Goal: Transaction & Acquisition: Subscribe to service/newsletter

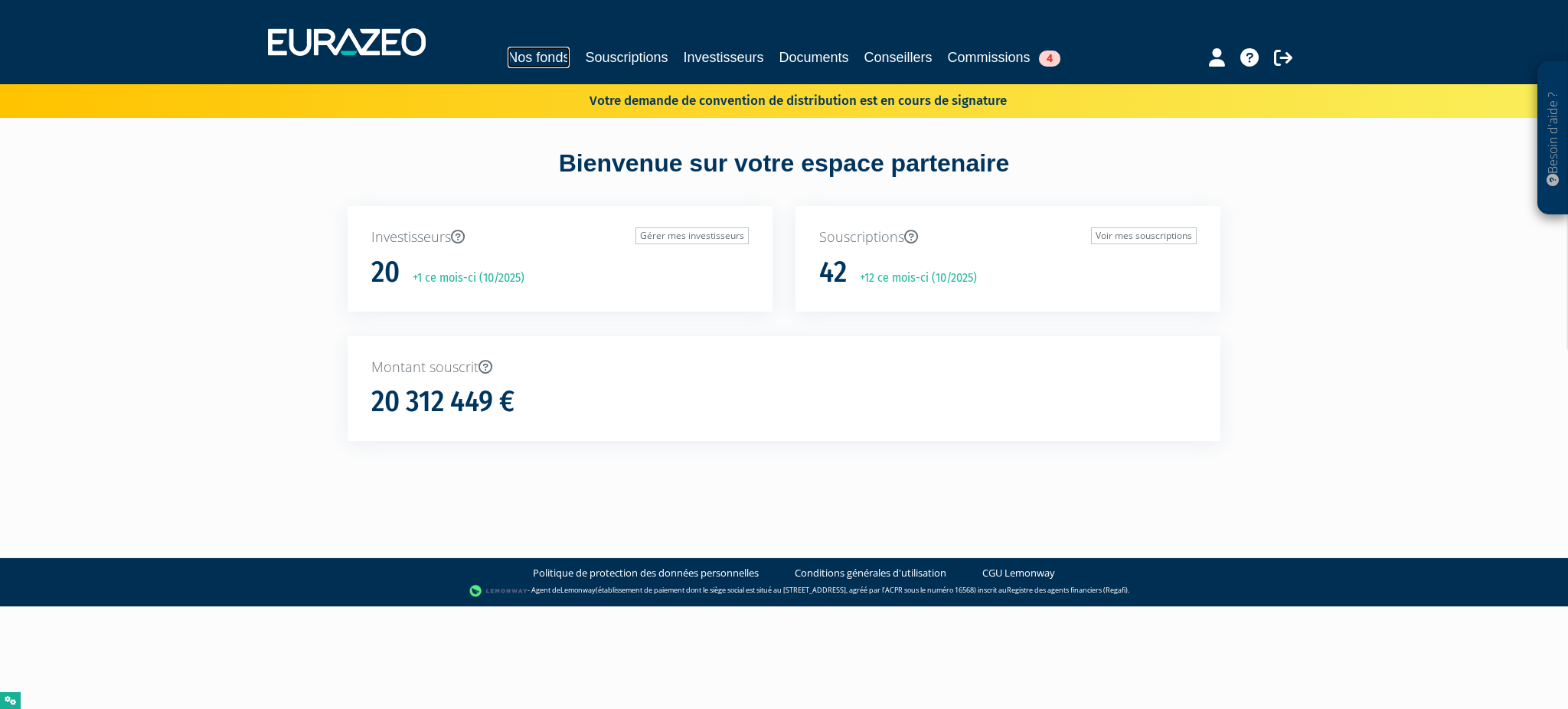
click at [555, 65] on link "Nos fonds" at bounding box center [539, 57] width 62 height 21
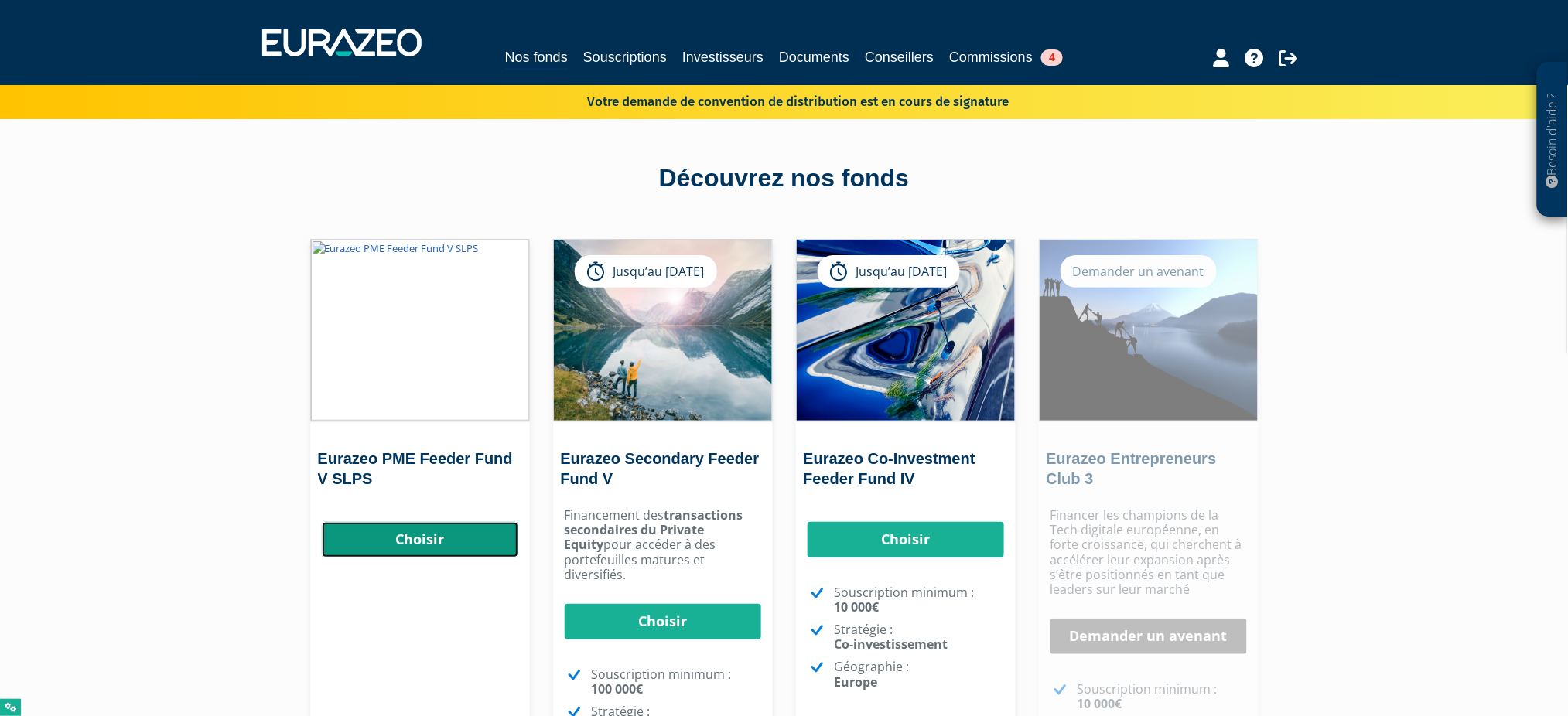
click at [390, 550] on link "Choisir" at bounding box center [420, 540] width 197 height 35
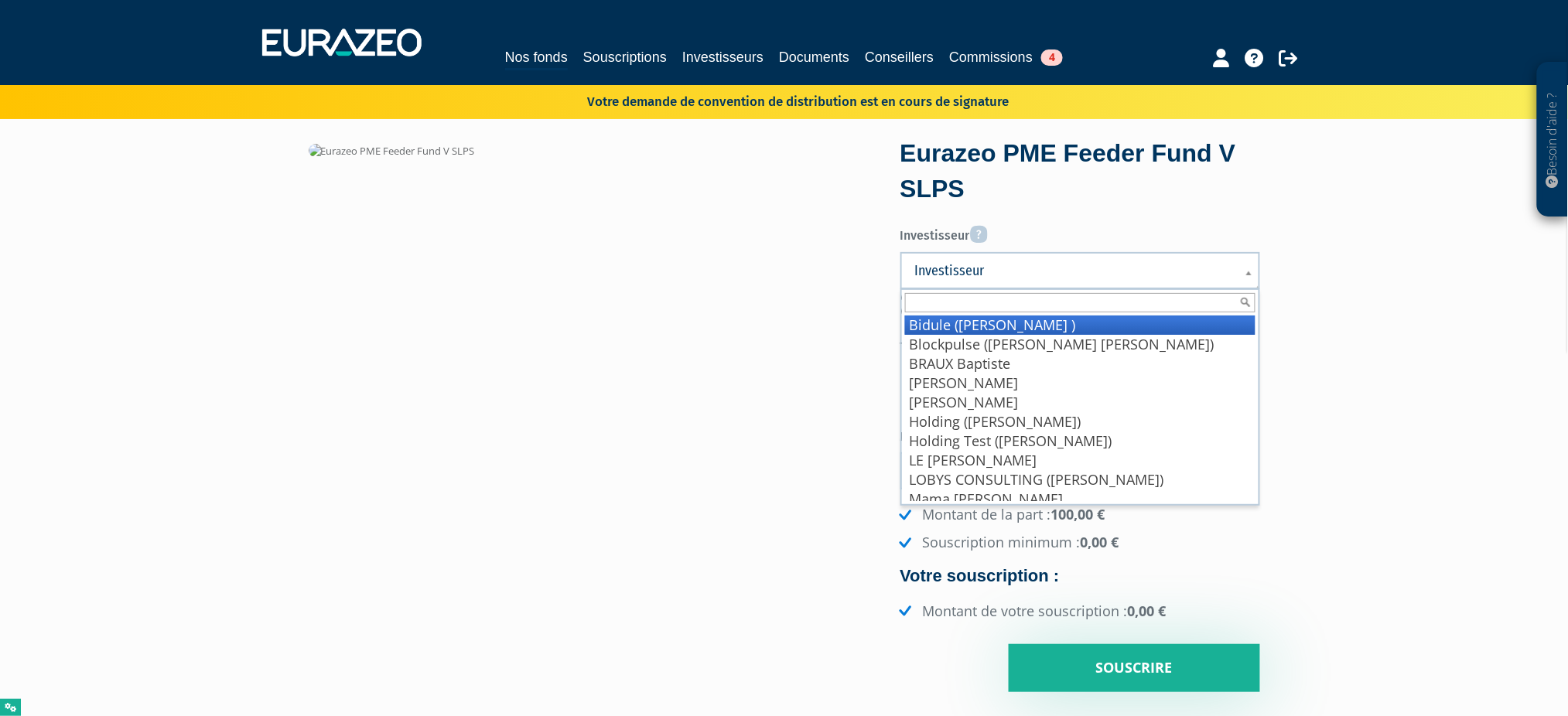
click at [950, 275] on span "Investisseur" at bounding box center [1070, 270] width 310 height 18
click at [962, 328] on li "Bidule (Wadouachi Ines )" at bounding box center [1080, 325] width 350 height 19
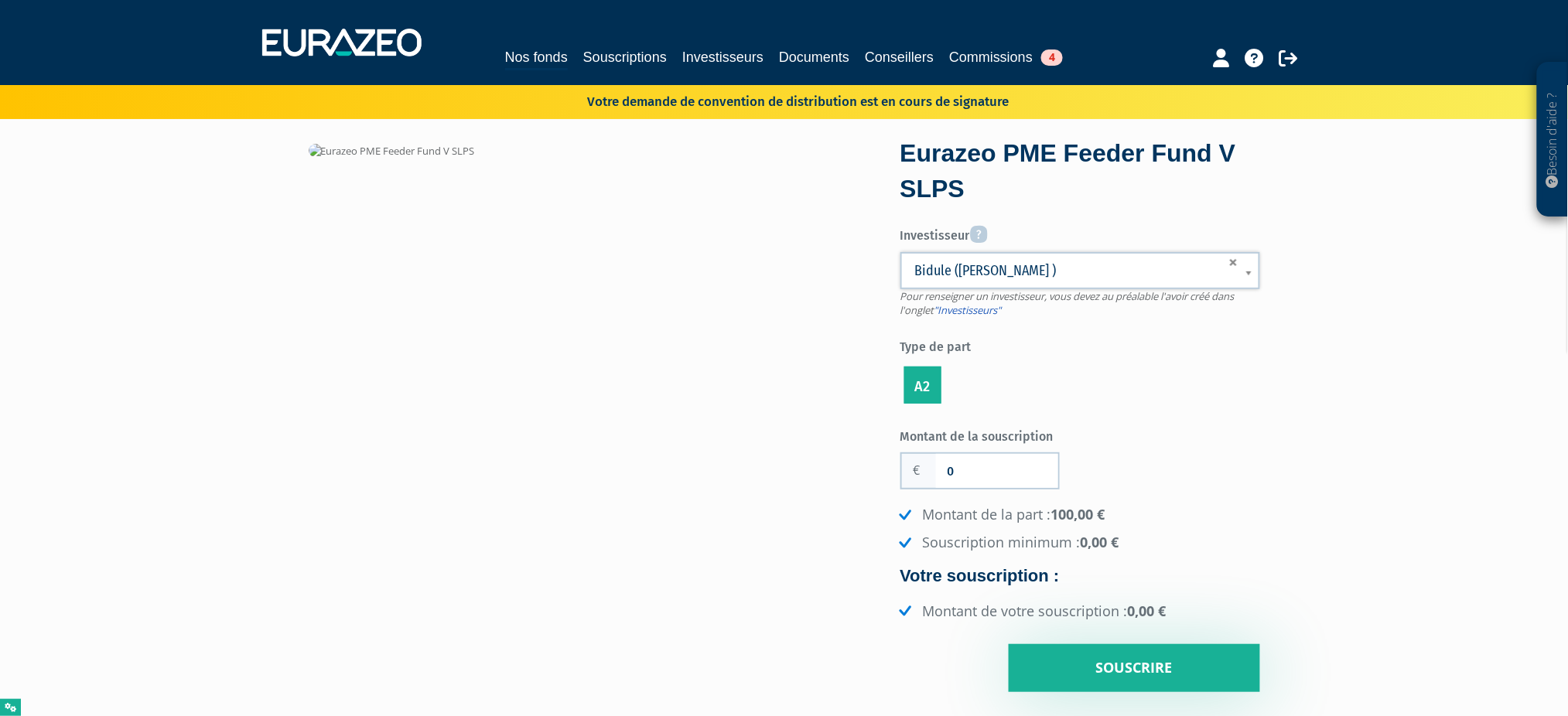
click at [1118, 377] on ul "A2" at bounding box center [1080, 385] width 360 height 44
click at [930, 376] on label "A2" at bounding box center [922, 385] width 37 height 37
click at [0, 0] on input "A2" at bounding box center [0, 0] width 0 height 0
drag, startPoint x: 971, startPoint y: 466, endPoint x: 914, endPoint y: 459, distance: 57.4
click at [916, 459] on div "0" at bounding box center [979, 471] width 159 height 37
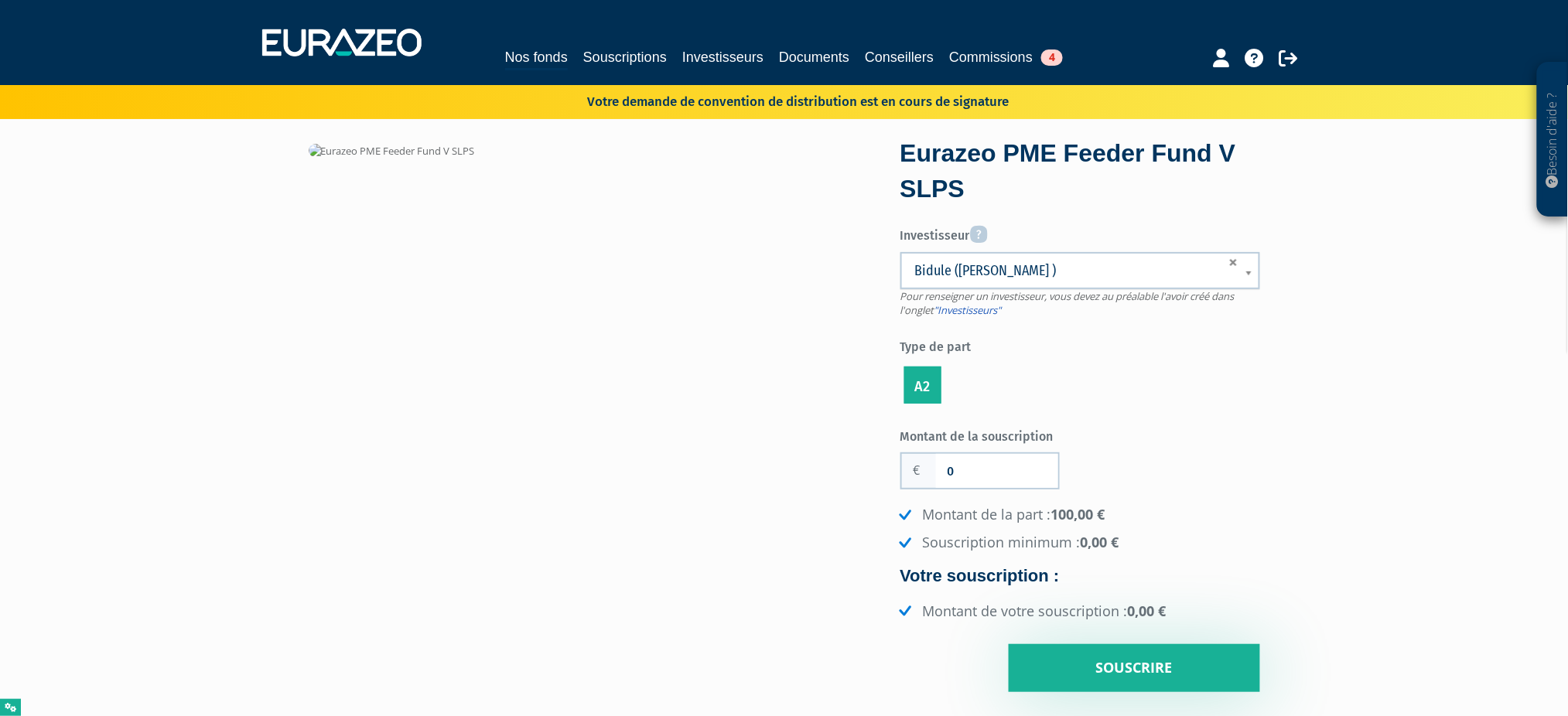
click at [129, 355] on div "Besoin d'aide ? × J'ai besoin d'aide Si vous avez une question à propos du fonc…" at bounding box center [784, 367] width 1568 height 735
drag, startPoint x: 959, startPoint y: 466, endPoint x: 850, endPoint y: 477, distance: 109.6
click at [908, 465] on div "0" at bounding box center [979, 471] width 159 height 37
click at [1021, 466] on input "100 000" at bounding box center [997, 471] width 122 height 34
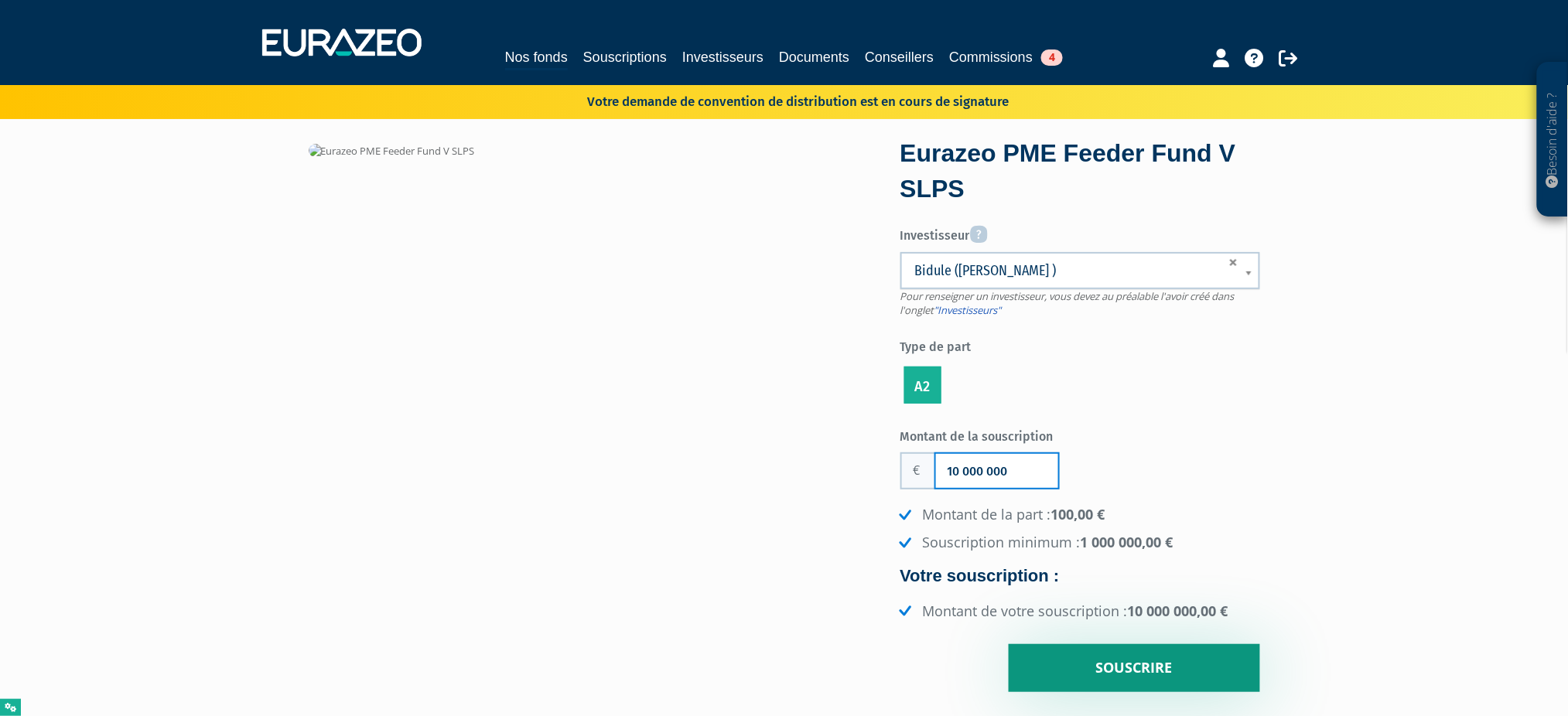
type input "10 000 000"
click at [1108, 674] on input "Souscrire" at bounding box center [1134, 668] width 251 height 48
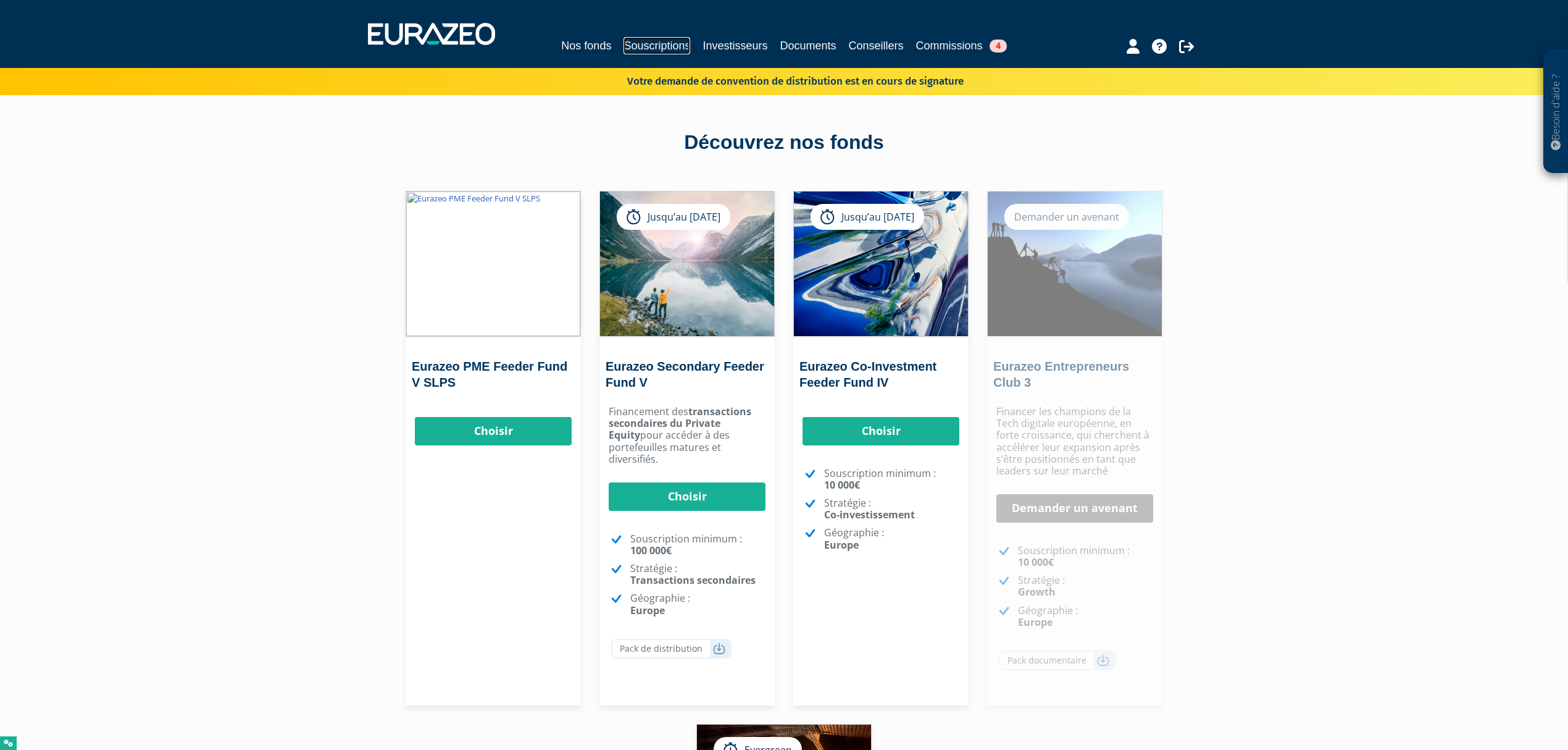
click at [670, 42] on link "Souscriptions" at bounding box center [657, 45] width 66 height 17
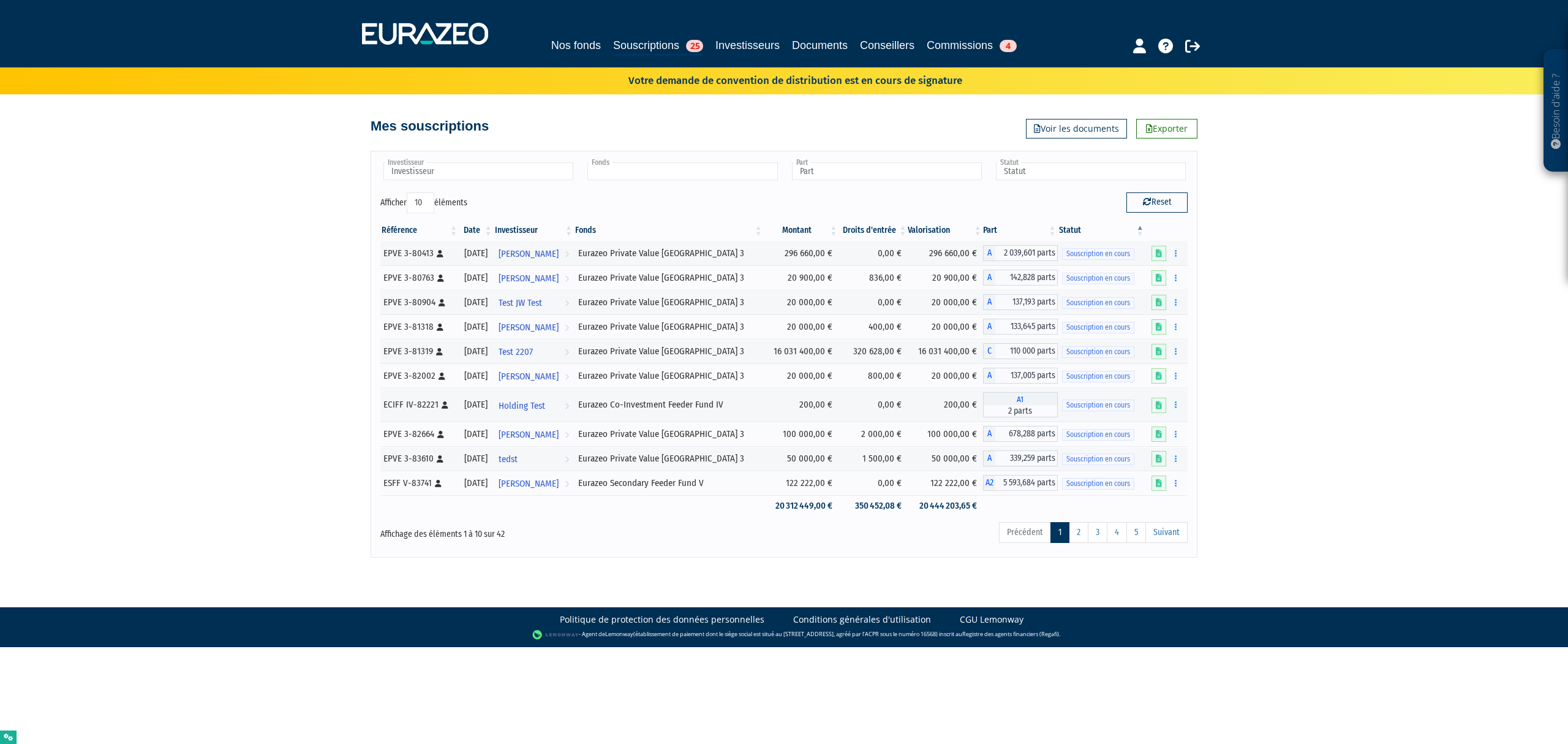
click at [621, 172] on input "text" at bounding box center [682, 171] width 190 height 18
click at [582, 44] on link "Nos fonds" at bounding box center [576, 45] width 49 height 17
type input "Fonds"
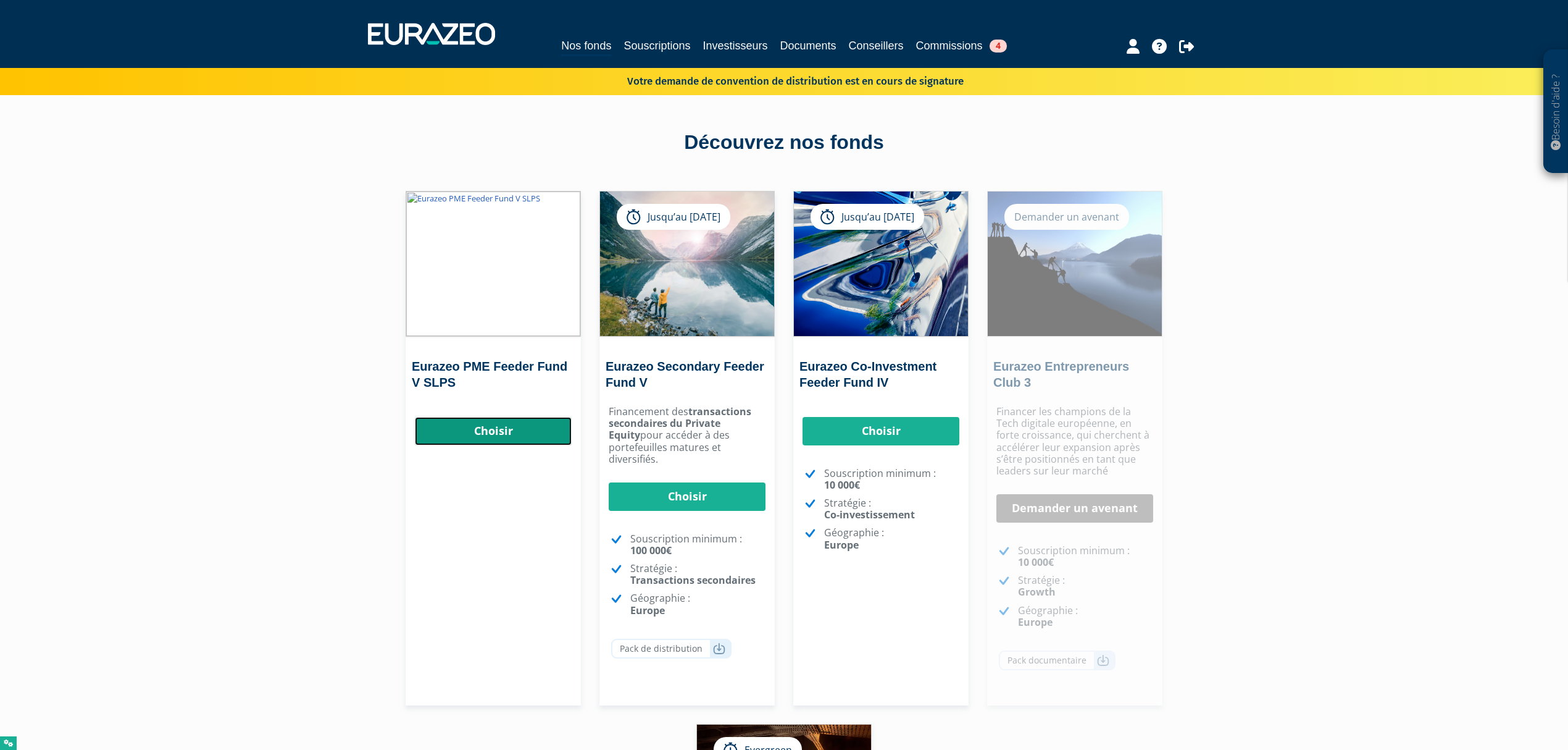
click at [502, 424] on link "Choisir" at bounding box center [494, 431] width 157 height 28
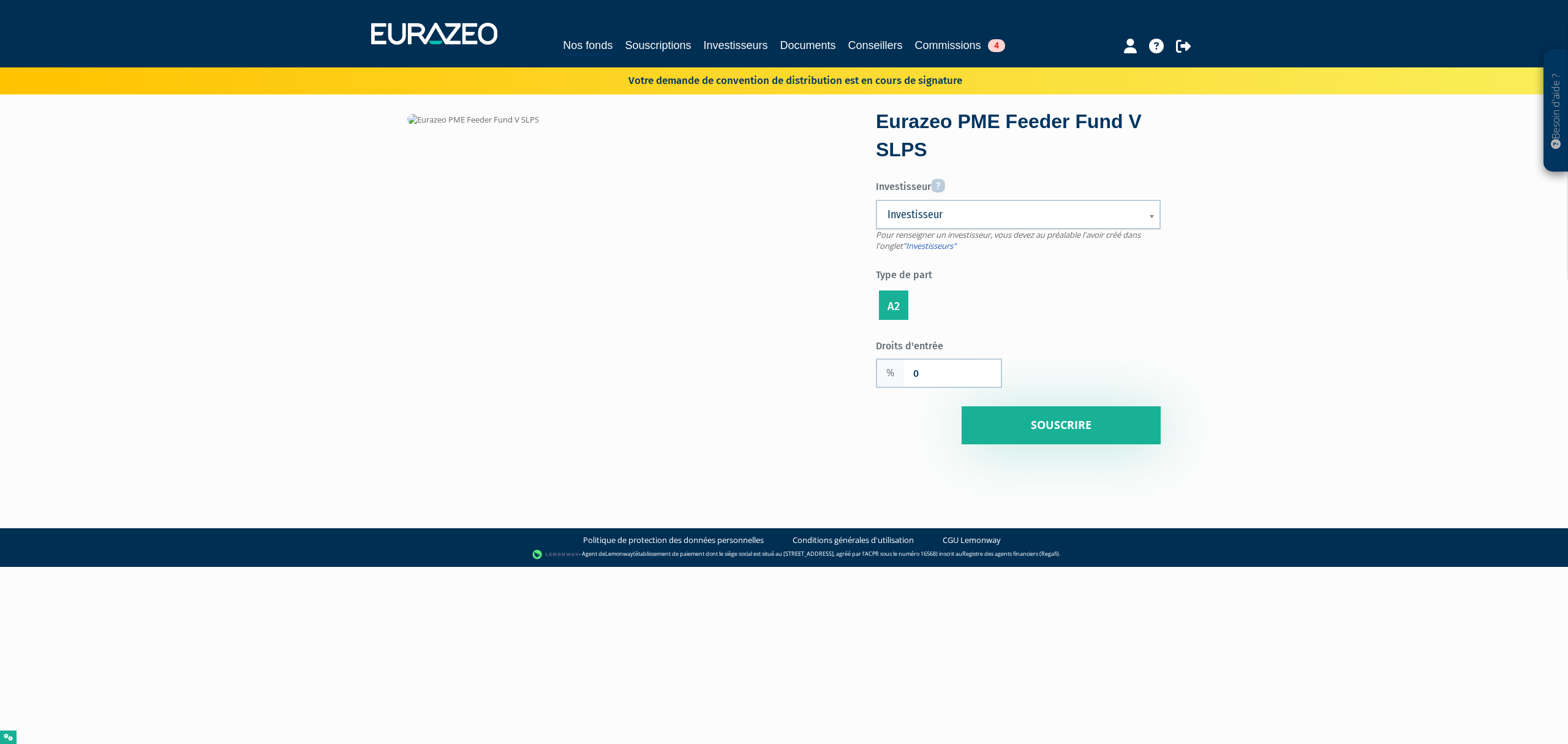
click at [957, 214] on span "Investisseur" at bounding box center [1010, 214] width 246 height 15
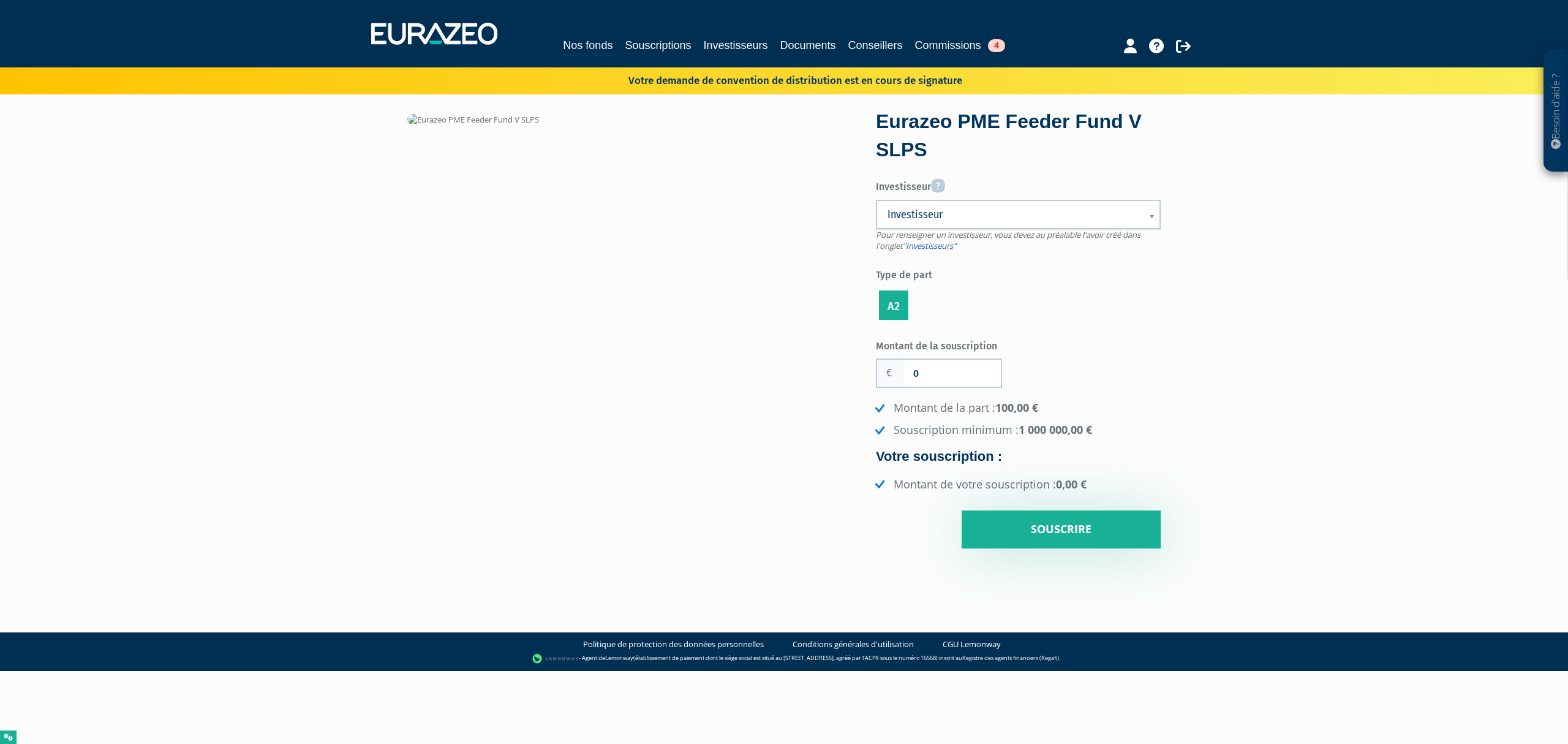
click at [969, 216] on span "Investisseur" at bounding box center [1010, 214] width 246 height 15
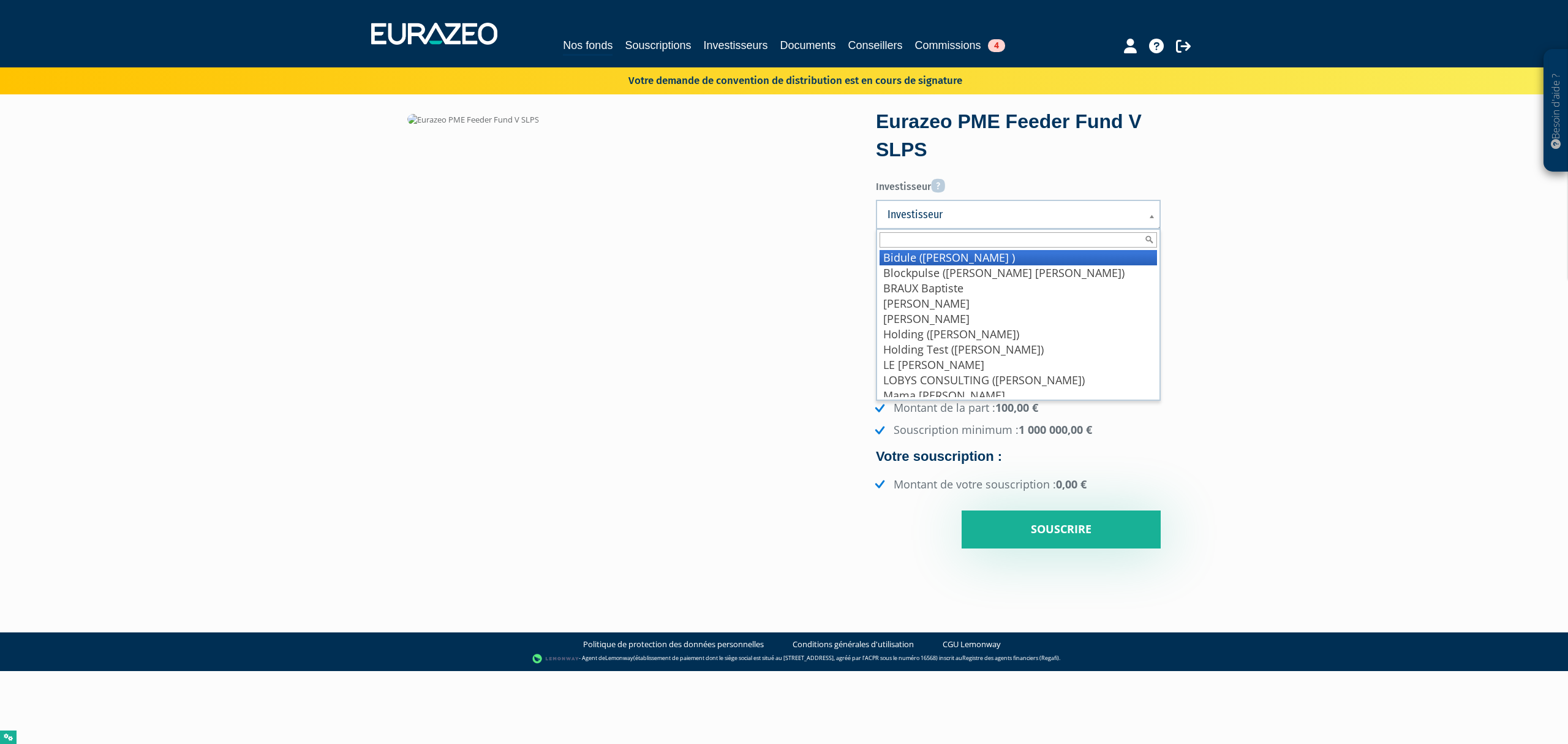
click at [969, 259] on li "Bidule (Wadouachi Ines )" at bounding box center [1018, 257] width 277 height 15
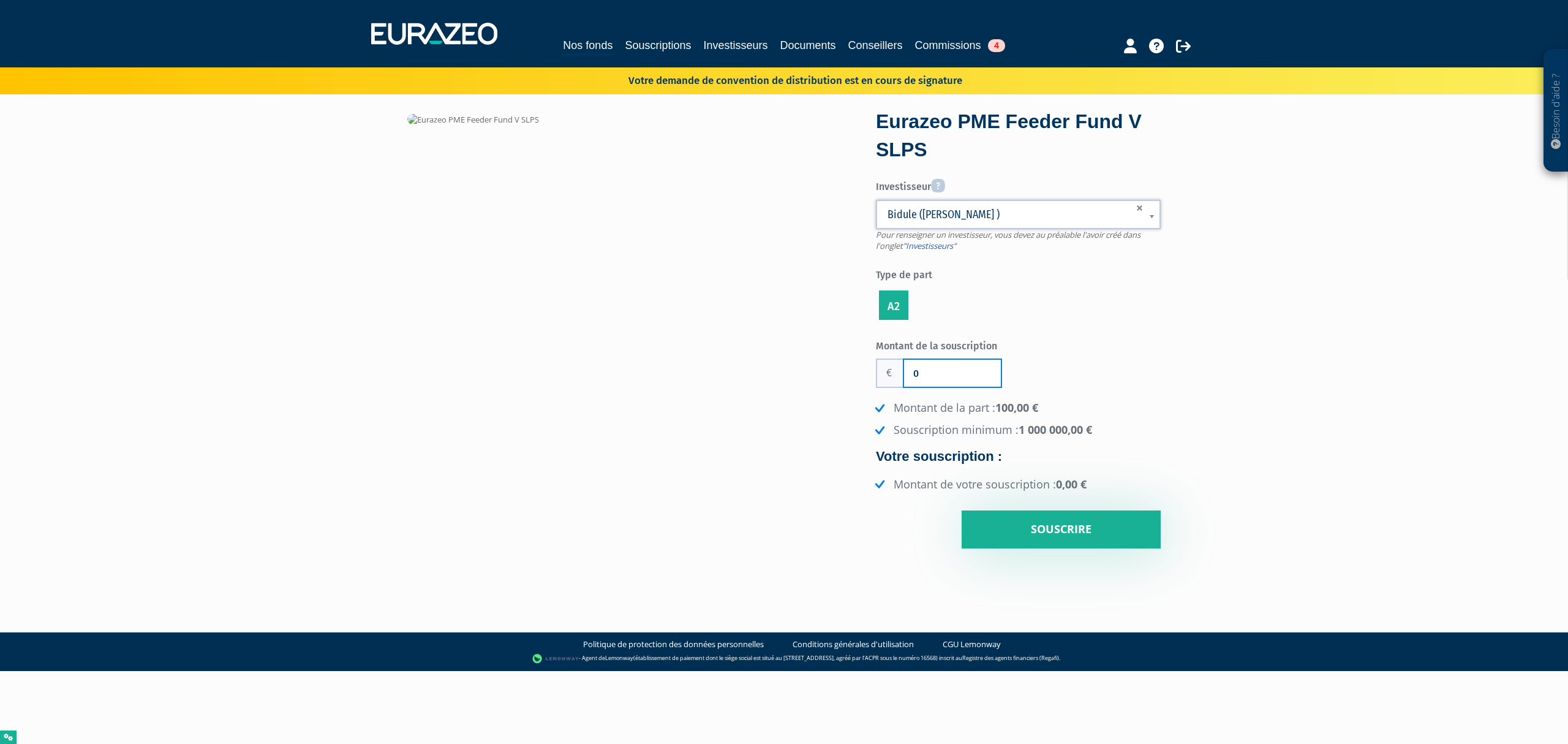
drag, startPoint x: 927, startPoint y: 376, endPoint x: 889, endPoint y: 376, distance: 38.0
click at [889, 376] on div "0" at bounding box center [939, 373] width 126 height 29
type input "5 000 000"
click at [1009, 520] on input "Souscrire" at bounding box center [1061, 529] width 199 height 38
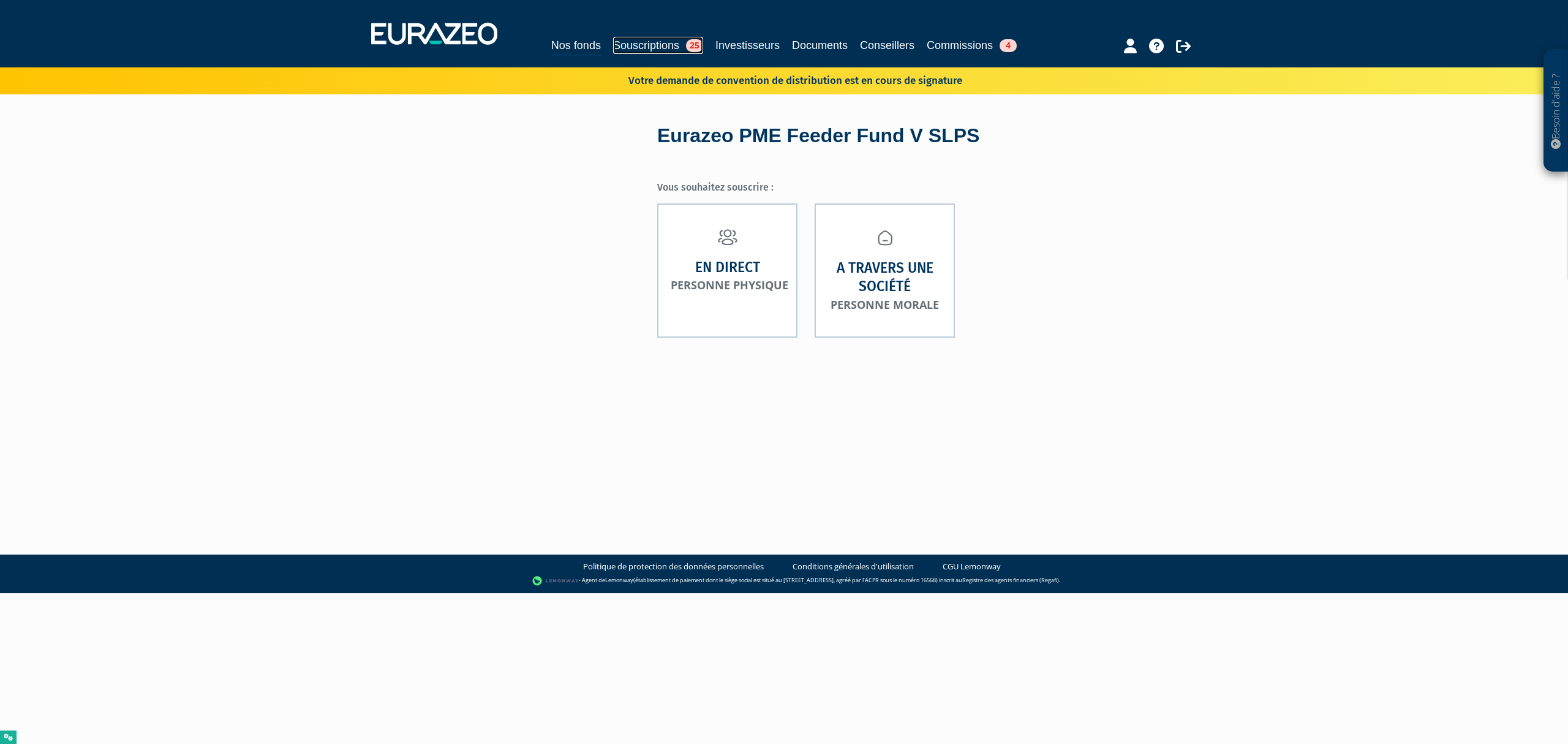
click at [648, 42] on link "Souscriptions 25" at bounding box center [658, 45] width 90 height 17
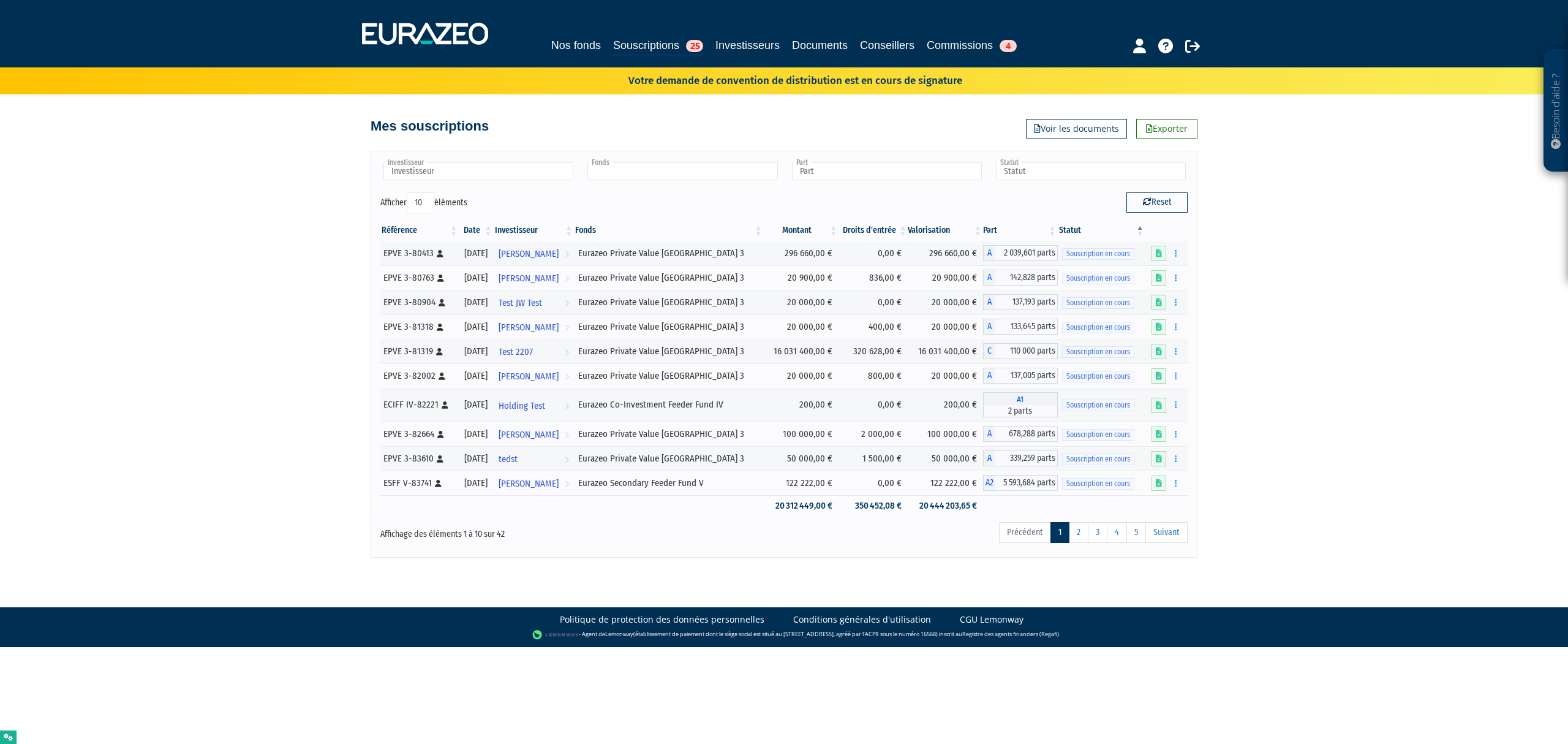
click at [643, 175] on input "text" at bounding box center [682, 171] width 190 height 18
click at [590, 41] on link "Nos fonds" at bounding box center [576, 45] width 49 height 17
type input "Fonds"
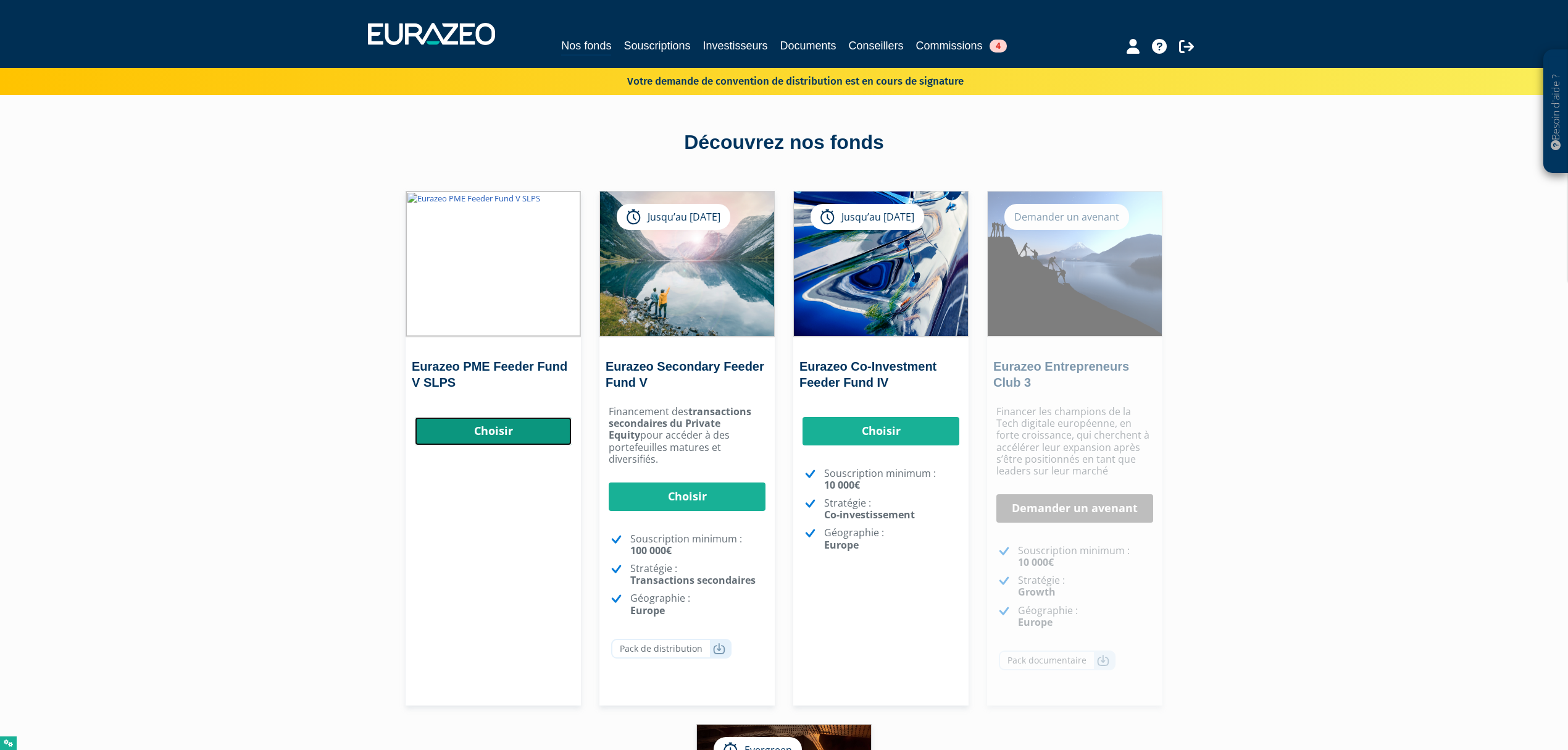
click at [496, 428] on link "Choisir" at bounding box center [494, 431] width 157 height 28
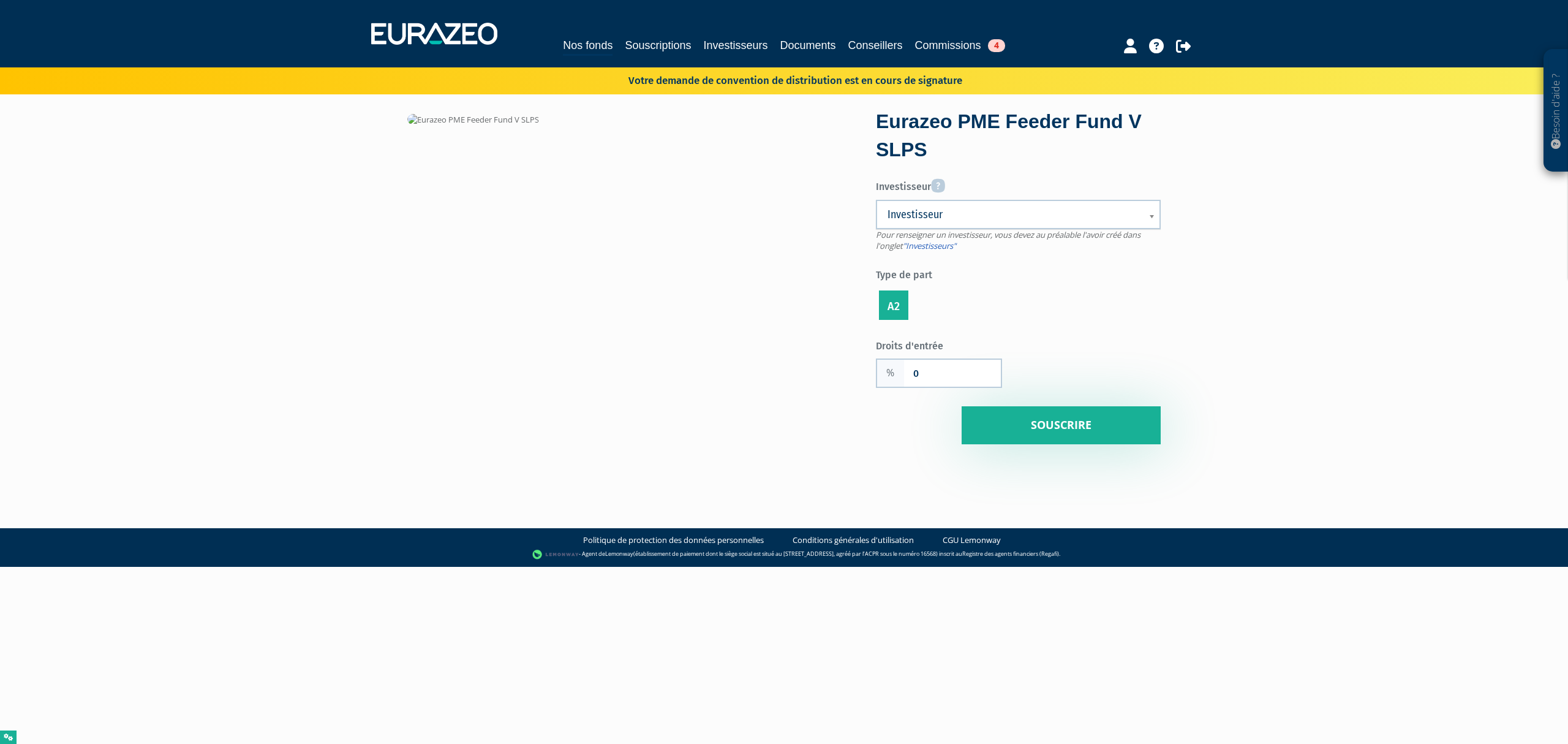
click at [954, 211] on span "Investisseur" at bounding box center [1010, 214] width 246 height 15
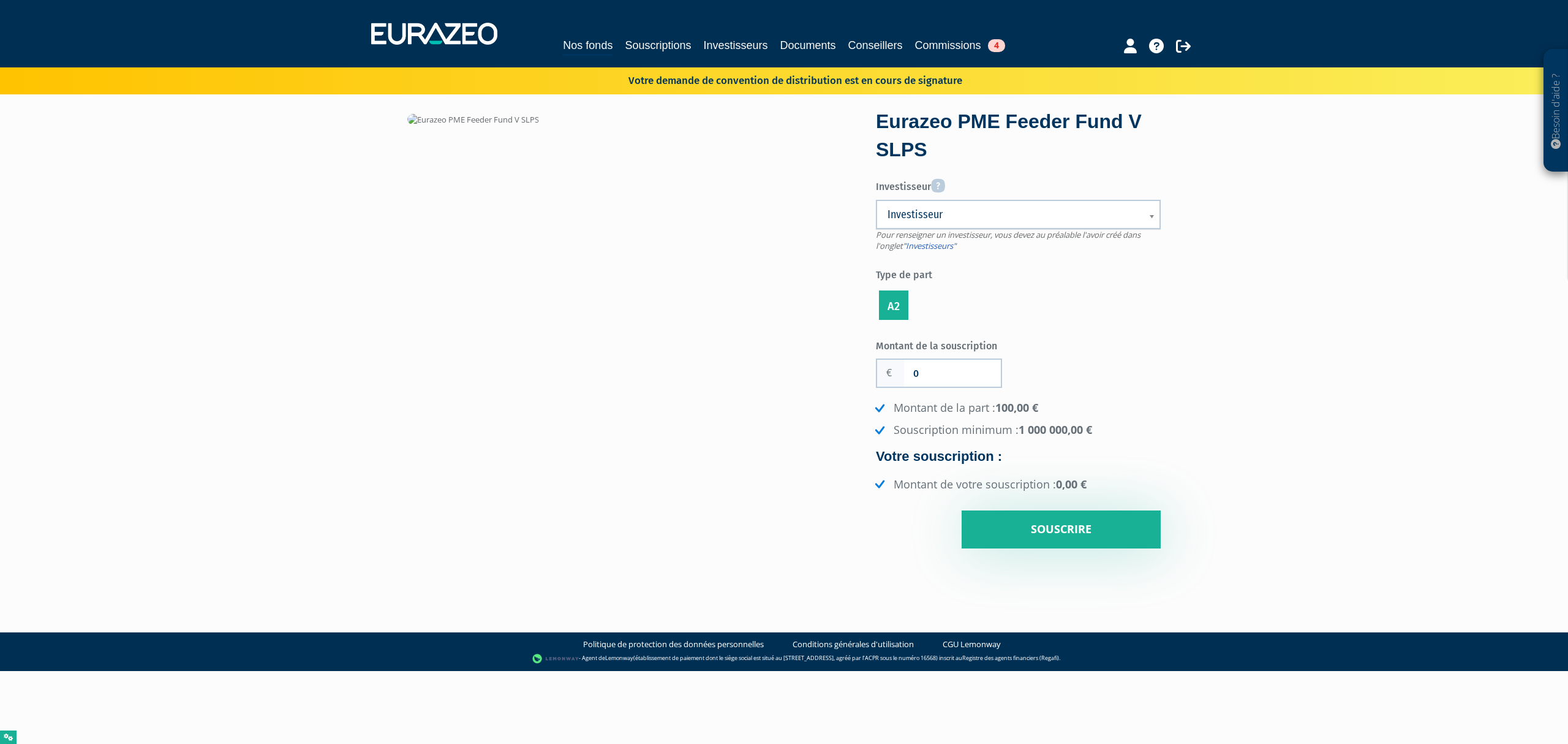
click at [954, 212] on span "Investisseur" at bounding box center [1010, 214] width 246 height 15
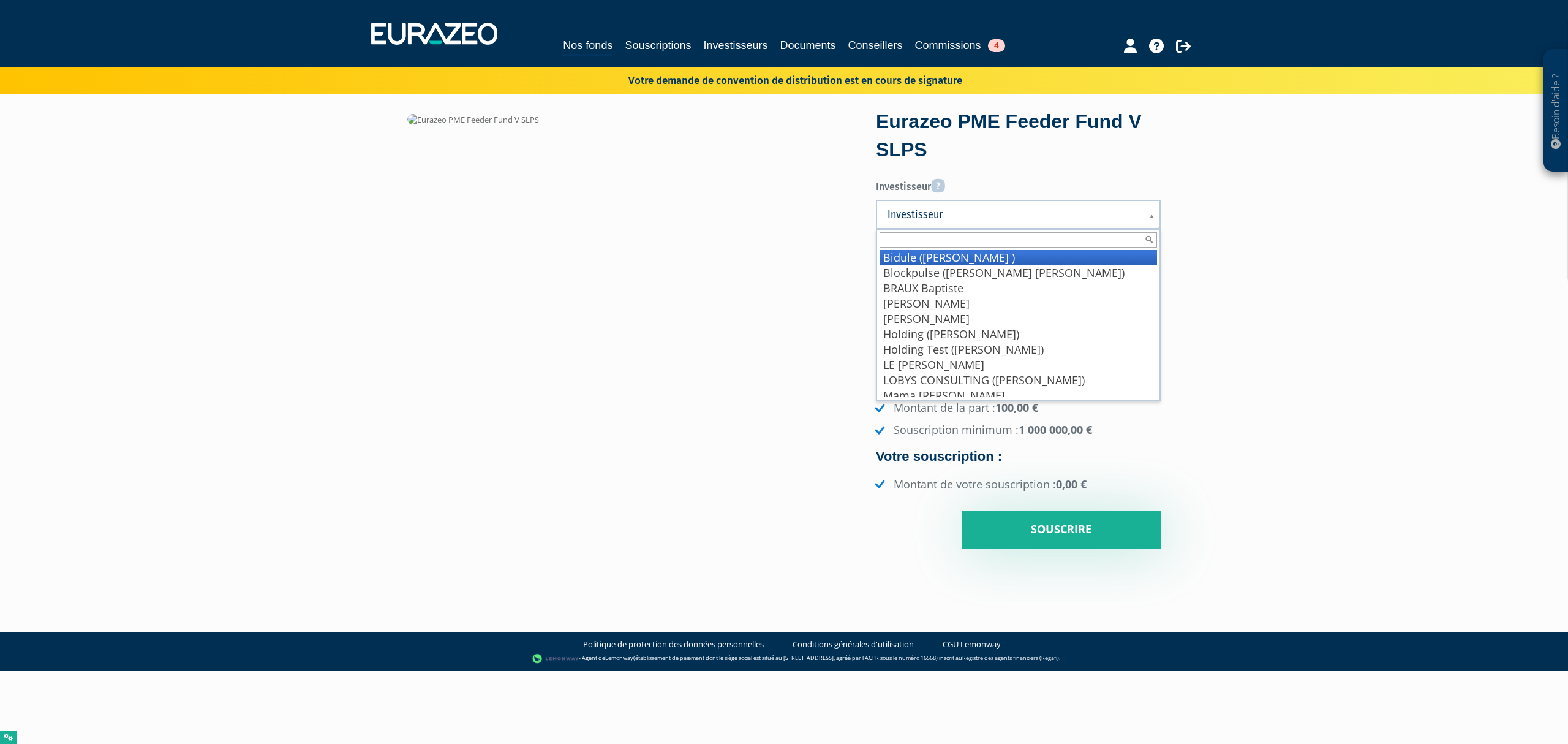
click at [967, 251] on li "Bidule (Wadouachi Ines )" at bounding box center [1018, 257] width 277 height 15
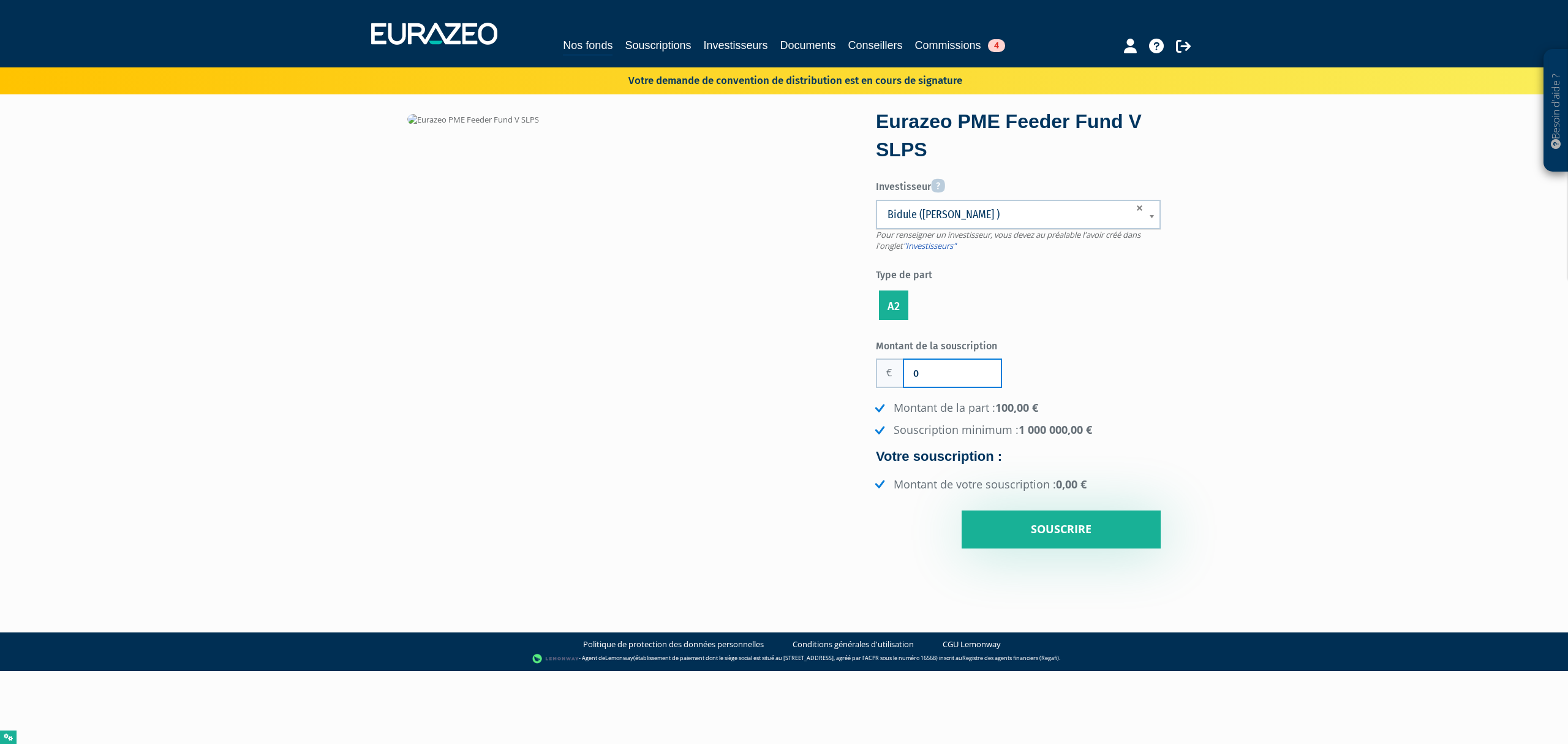
drag, startPoint x: 952, startPoint y: 366, endPoint x: 721, endPoint y: 338, distance: 232.7
click at [721, 338] on div "Eurazeo PME Feeder Fund V SLPS Investisseur Pour renseigner un investisseur, vo…" at bounding box center [784, 330] width 772 height 435
type input "1 500 000"
drag, startPoint x: 936, startPoint y: 527, endPoint x: 990, endPoint y: 522, distance: 54.2
click at [937, 527] on div "Montant de la souscription 1 500 000 Nombre de parts 0 Droits d'entrée 0" at bounding box center [1019, 442] width 285 height 213
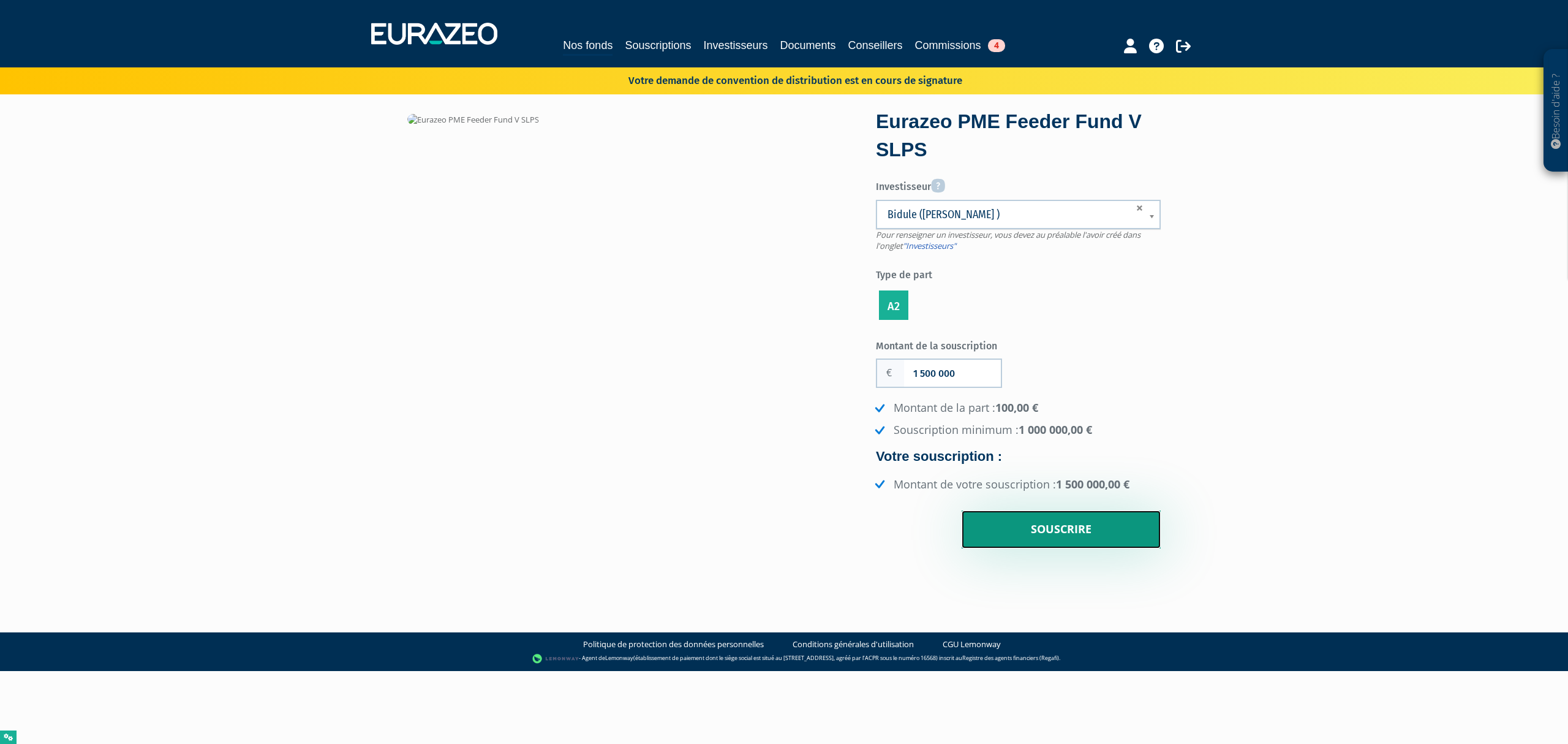
click at [1003, 521] on input "Souscrire" at bounding box center [1061, 529] width 199 height 38
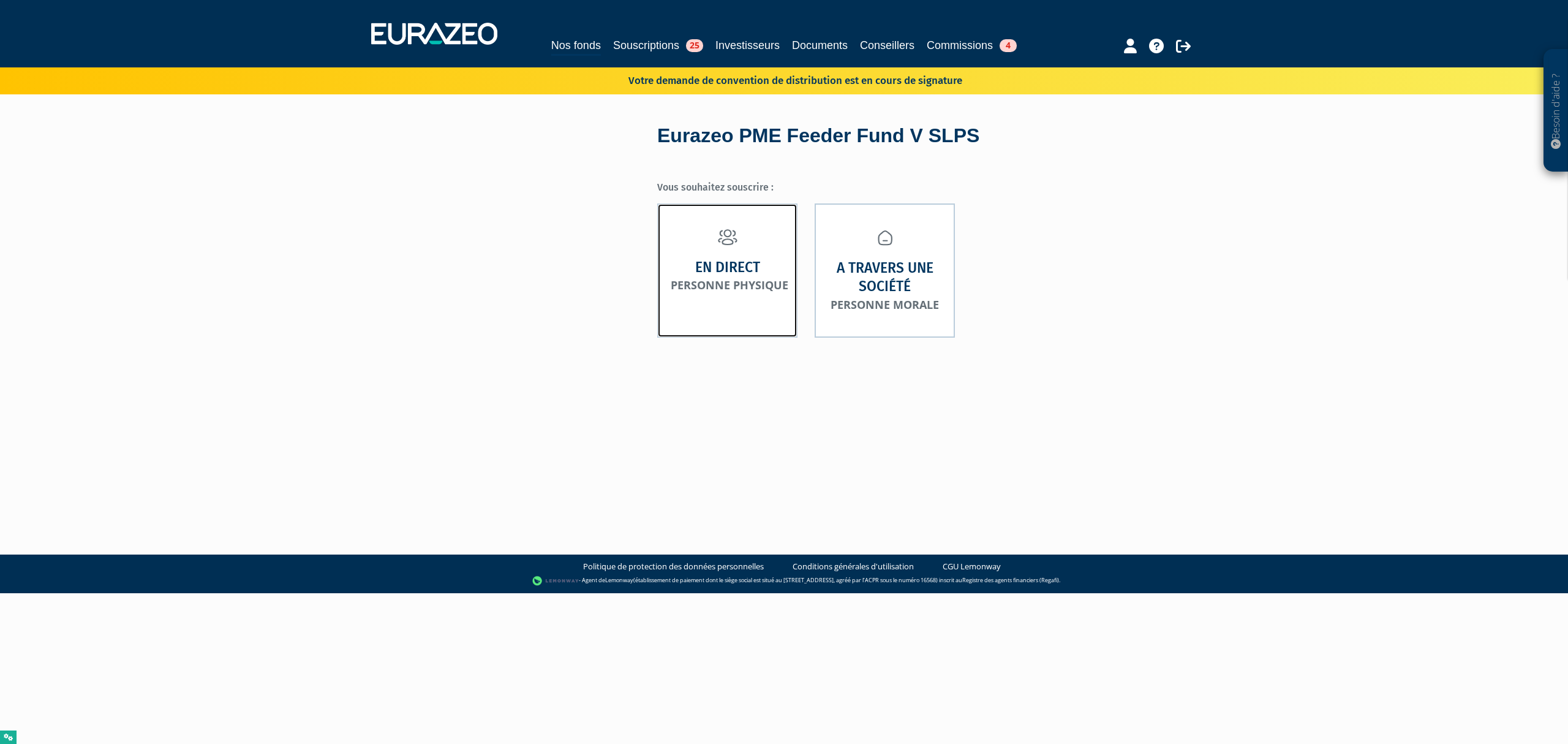
click at [703, 278] on small "Personne physique" at bounding box center [730, 285] width 118 height 15
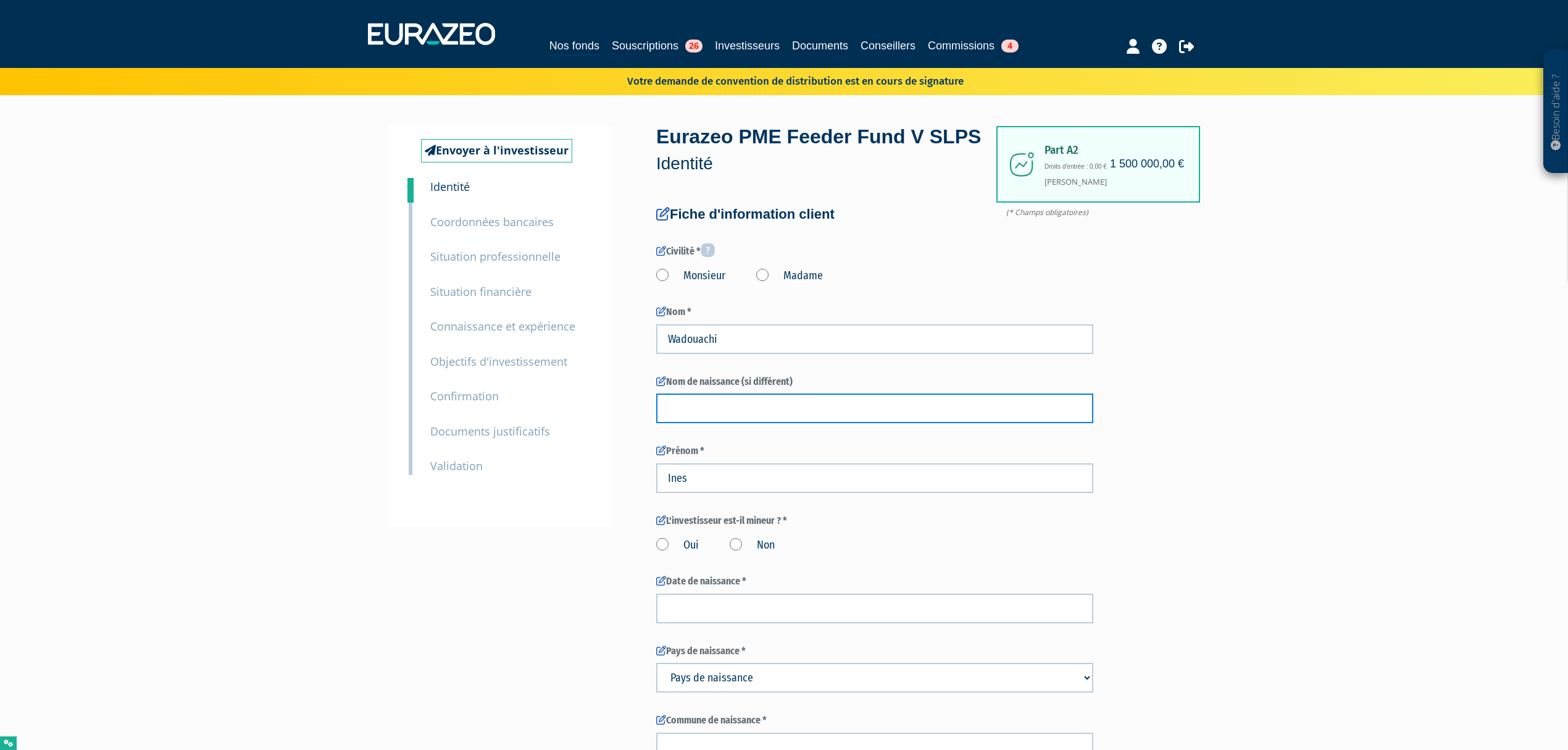
click at [714, 423] on input "text" at bounding box center [875, 408] width 437 height 29
click at [605, 13] on div "Nos fonds Souscriptions 26 Investisseurs Documents Conseillers Commissions 4" at bounding box center [784, 34] width 851 height 46
click at [571, 41] on link "Nos fonds" at bounding box center [574, 47] width 50 height 19
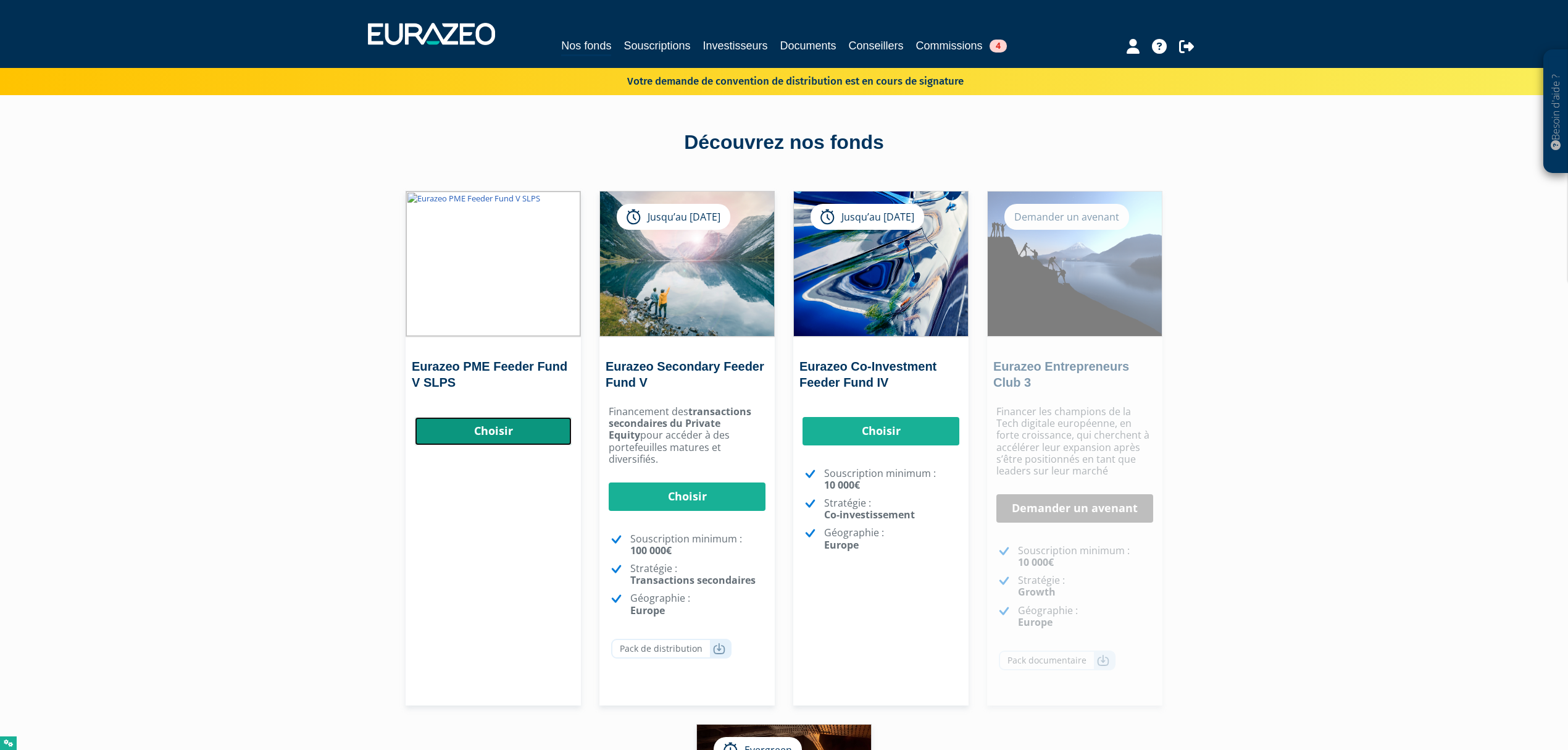
click at [492, 438] on link "Choisir" at bounding box center [494, 431] width 157 height 28
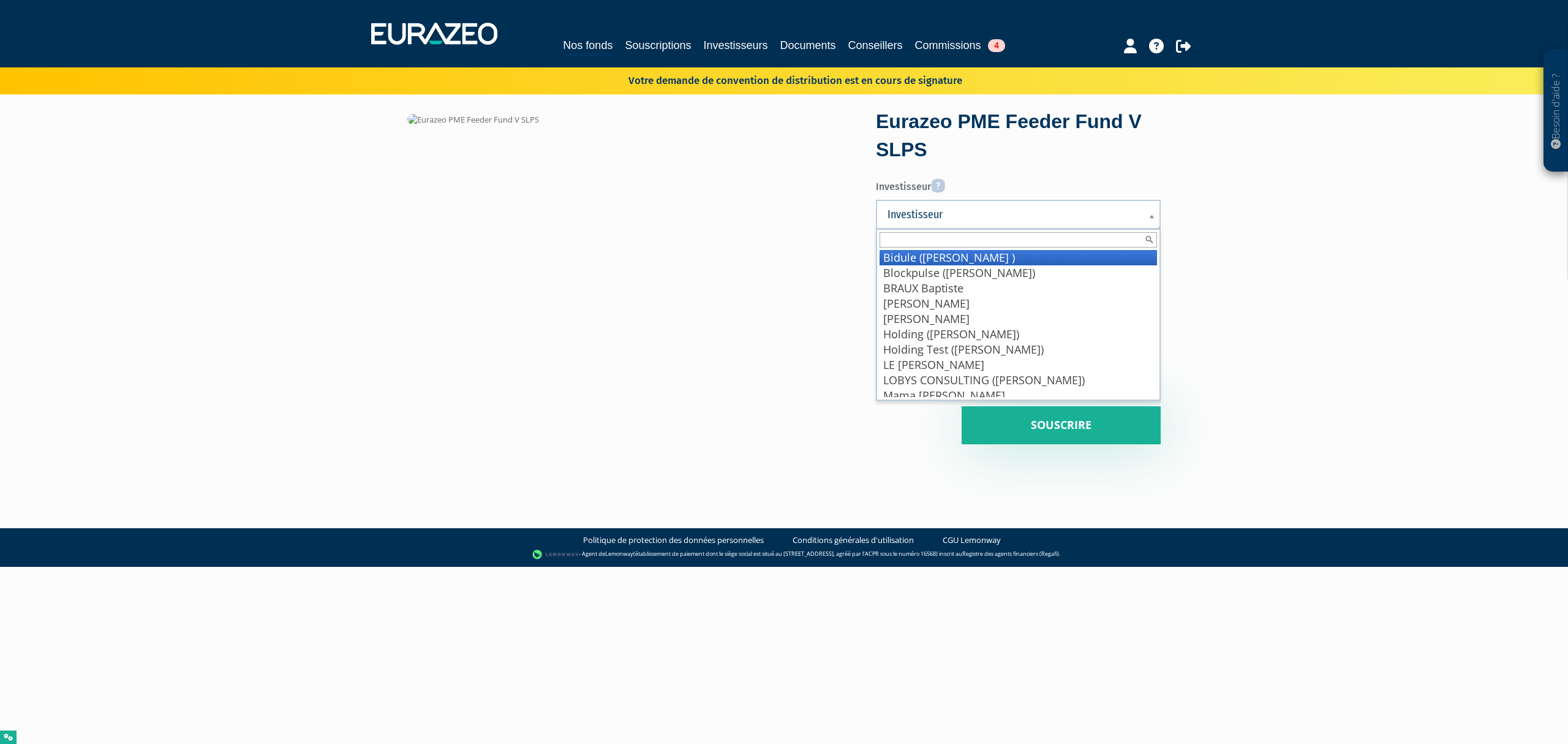
click at [947, 217] on span "Investisseur" at bounding box center [1010, 214] width 246 height 15
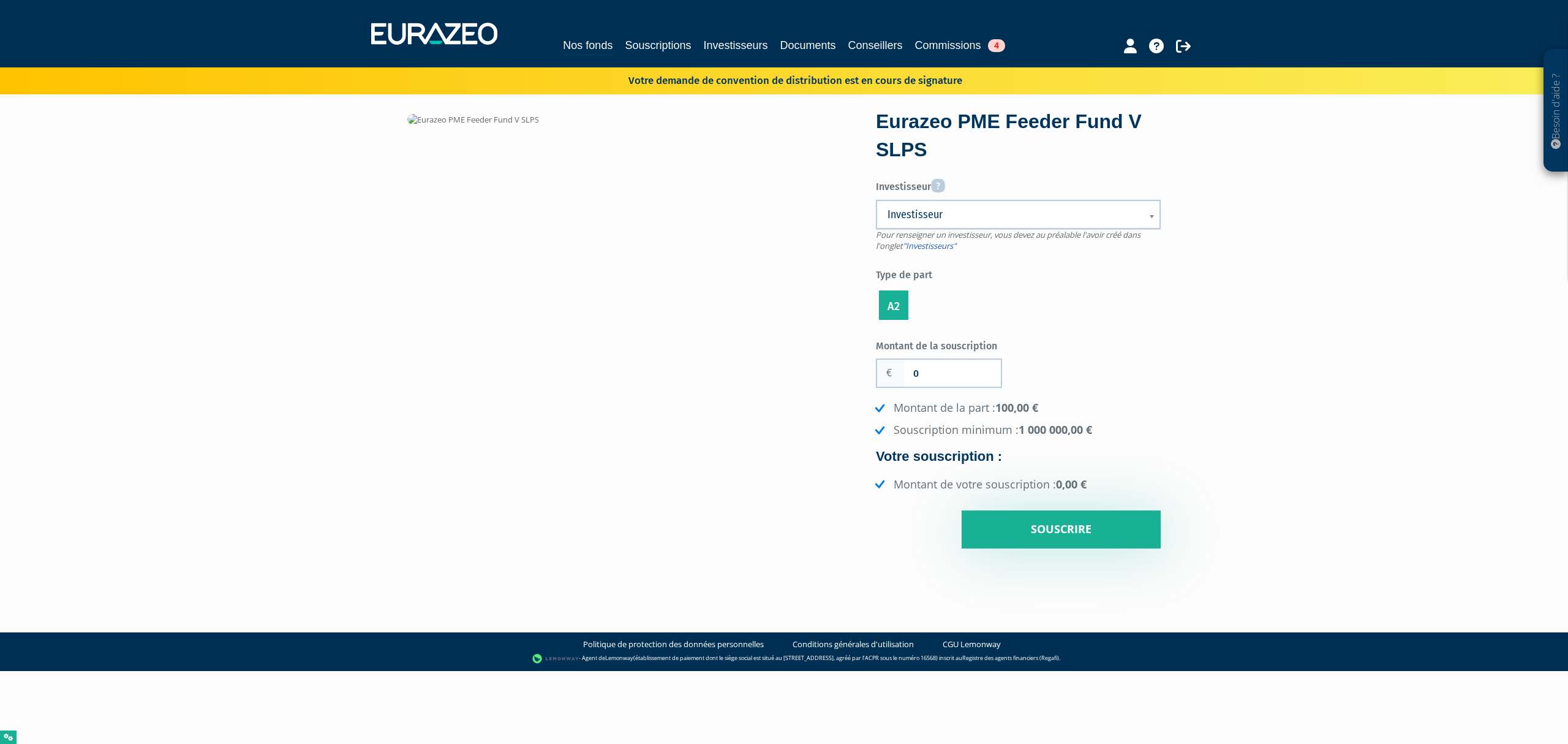
click at [944, 224] on link "Investisseur" at bounding box center [1019, 214] width 285 height 29
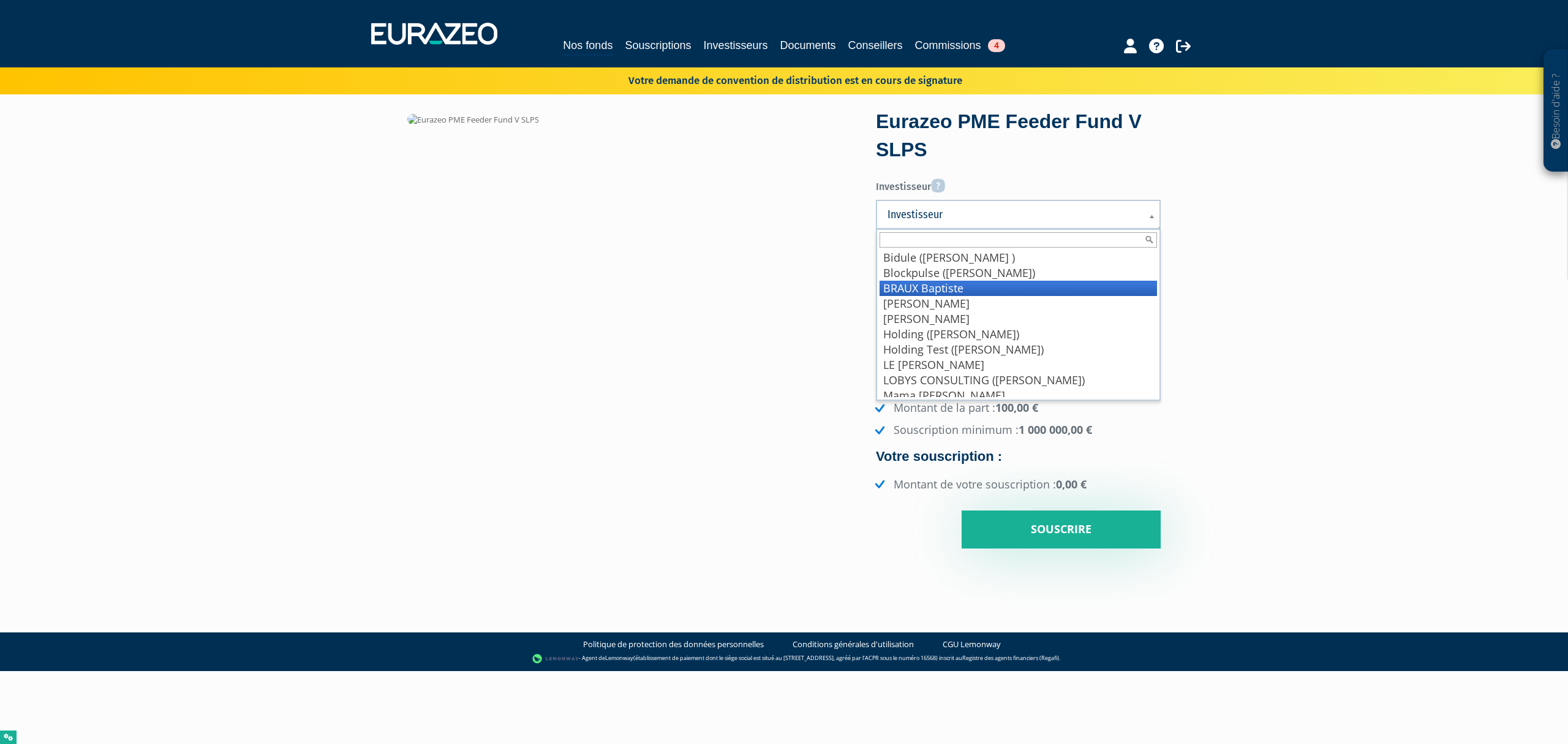
click at [942, 288] on li "BRAUX Baptiste" at bounding box center [1018, 288] width 277 height 15
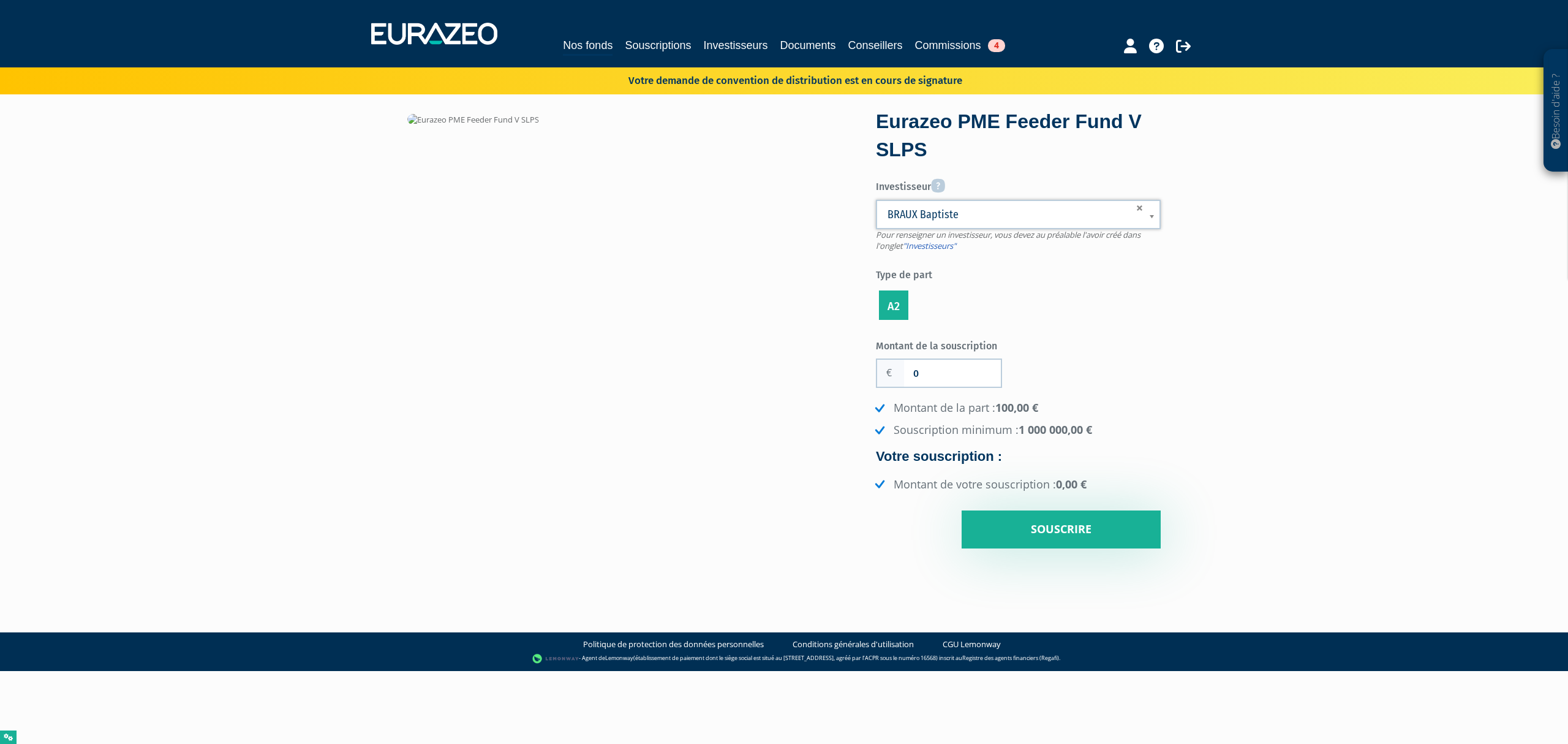
drag, startPoint x: 1115, startPoint y: 303, endPoint x: 355, endPoint y: 144, distance: 776.5
click at [1110, 303] on ul "A2" at bounding box center [1019, 305] width 285 height 35
click at [582, 42] on link "Nos fonds" at bounding box center [588, 46] width 49 height 19
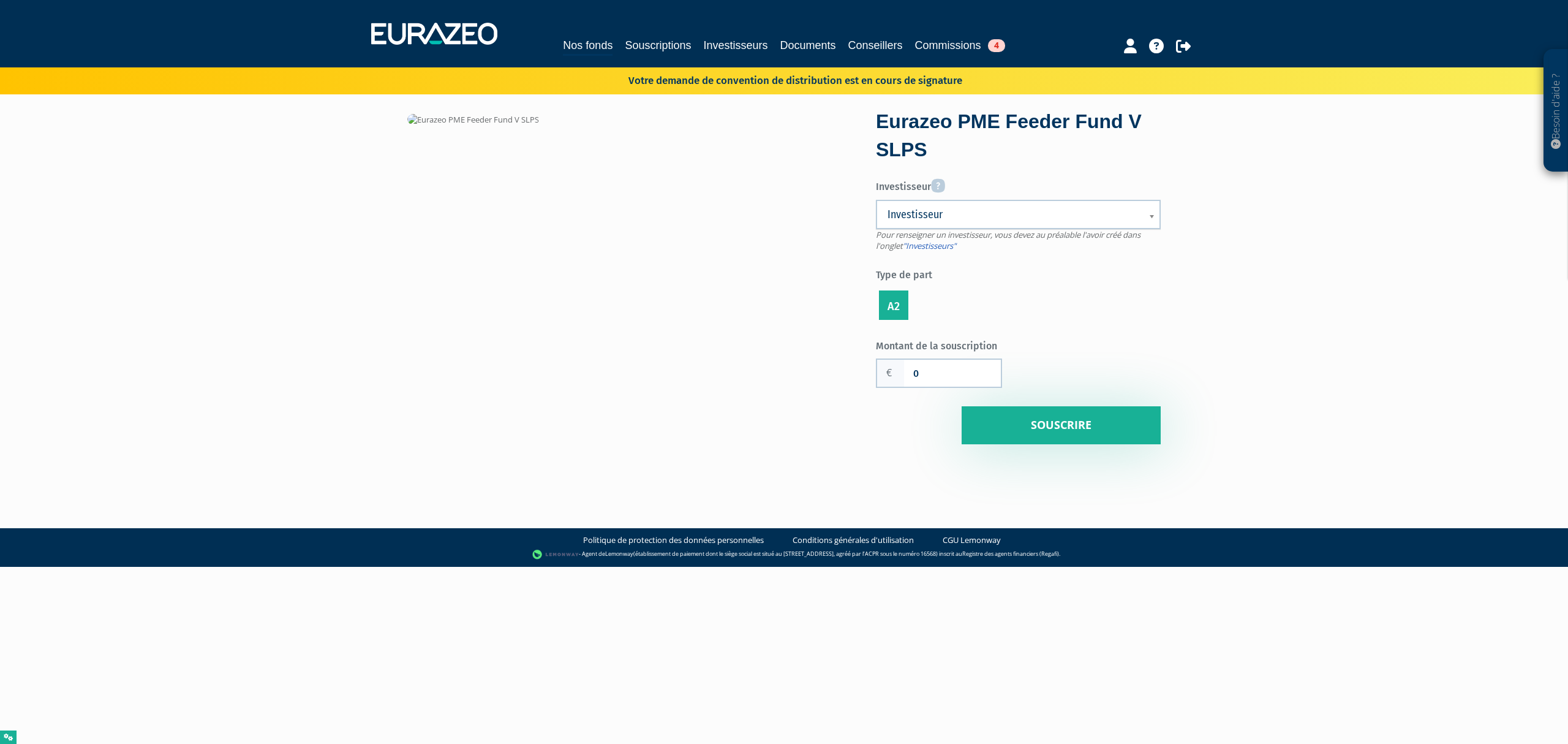
click at [937, 207] on span "Investisseur" at bounding box center [1010, 214] width 246 height 15
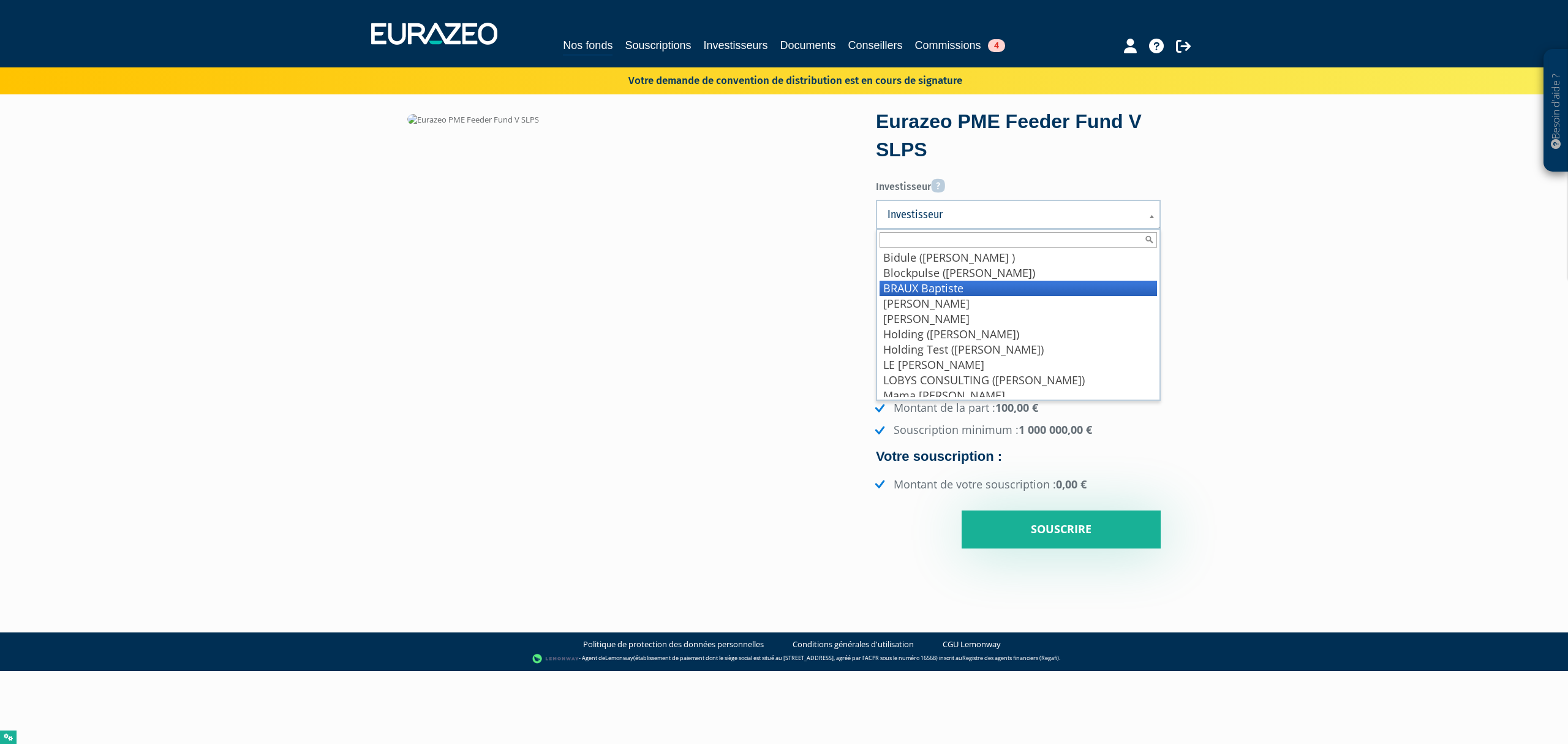
click at [947, 285] on li "BRAUX Baptiste" at bounding box center [1018, 288] width 277 height 15
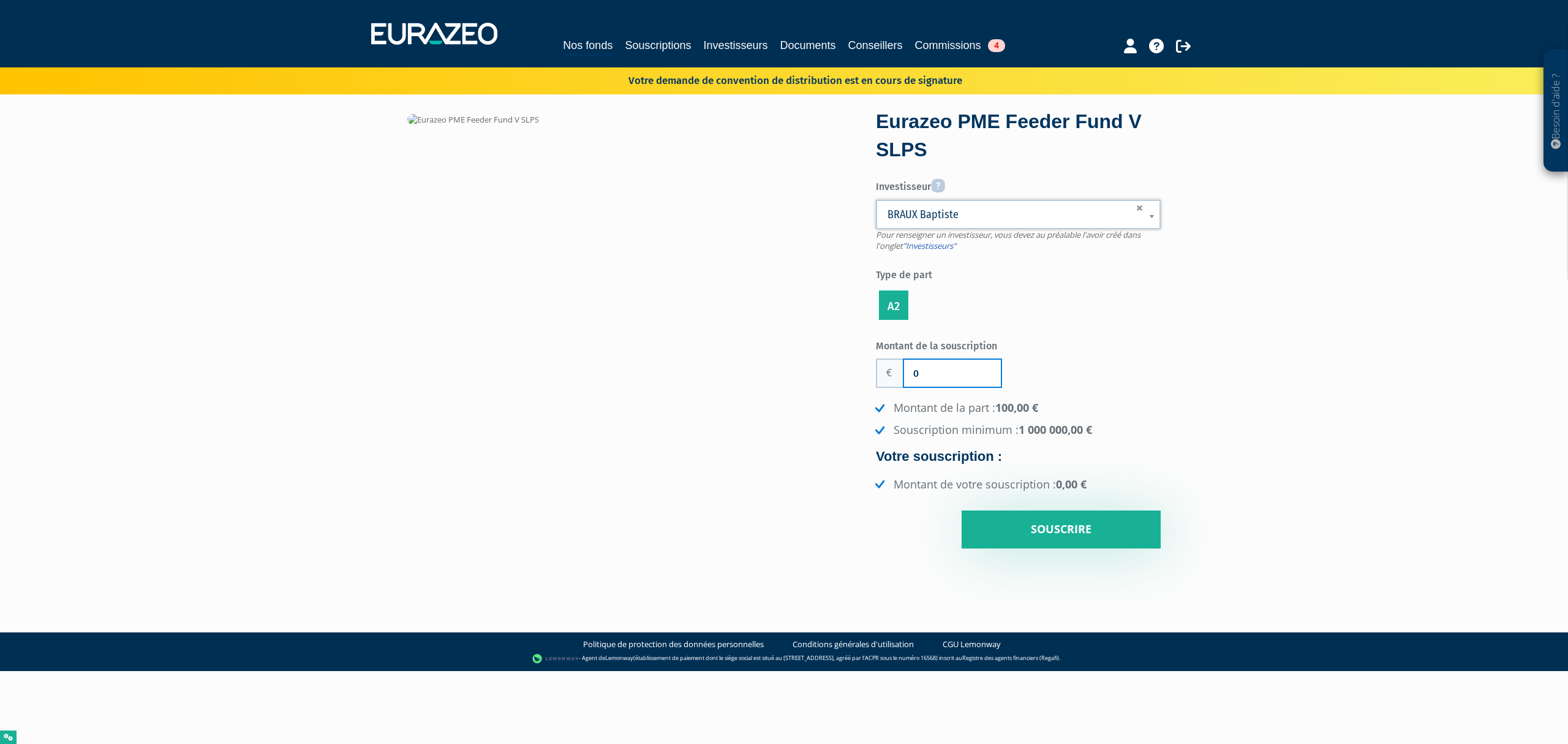
drag, startPoint x: 925, startPoint y: 375, endPoint x: 796, endPoint y: 359, distance: 130.0
click at [796, 359] on div "Eurazeo PME Feeder Fund V SLPS Investisseur Pour renseigner un investisseur, vo…" at bounding box center [784, 330] width 772 height 435
type input "2 500 000"
click at [1022, 527] on input "Souscrire" at bounding box center [1061, 529] width 199 height 38
